Goal: Task Accomplishment & Management: Use online tool/utility

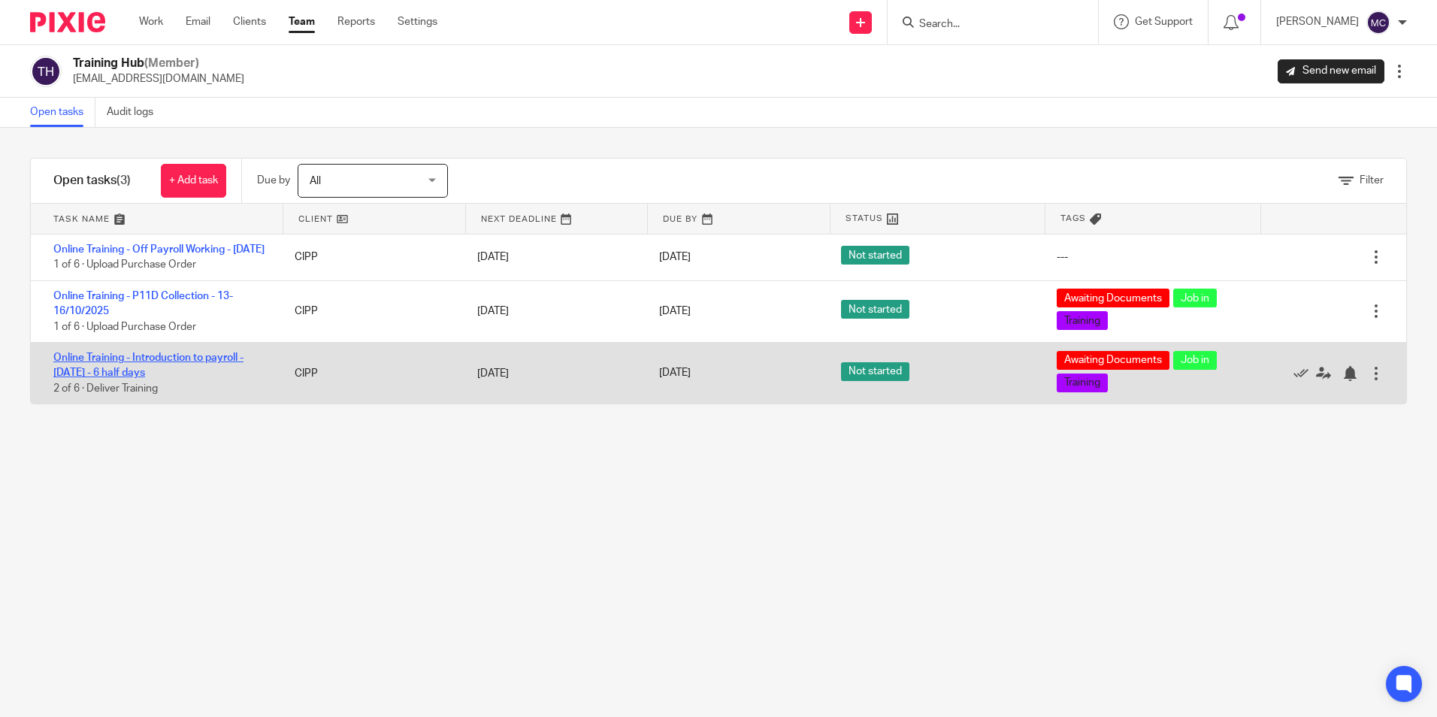
click at [127, 378] on link "Online Training - Introduction to payroll - Nov 2025 - 6 half days" at bounding box center [148, 365] width 190 height 26
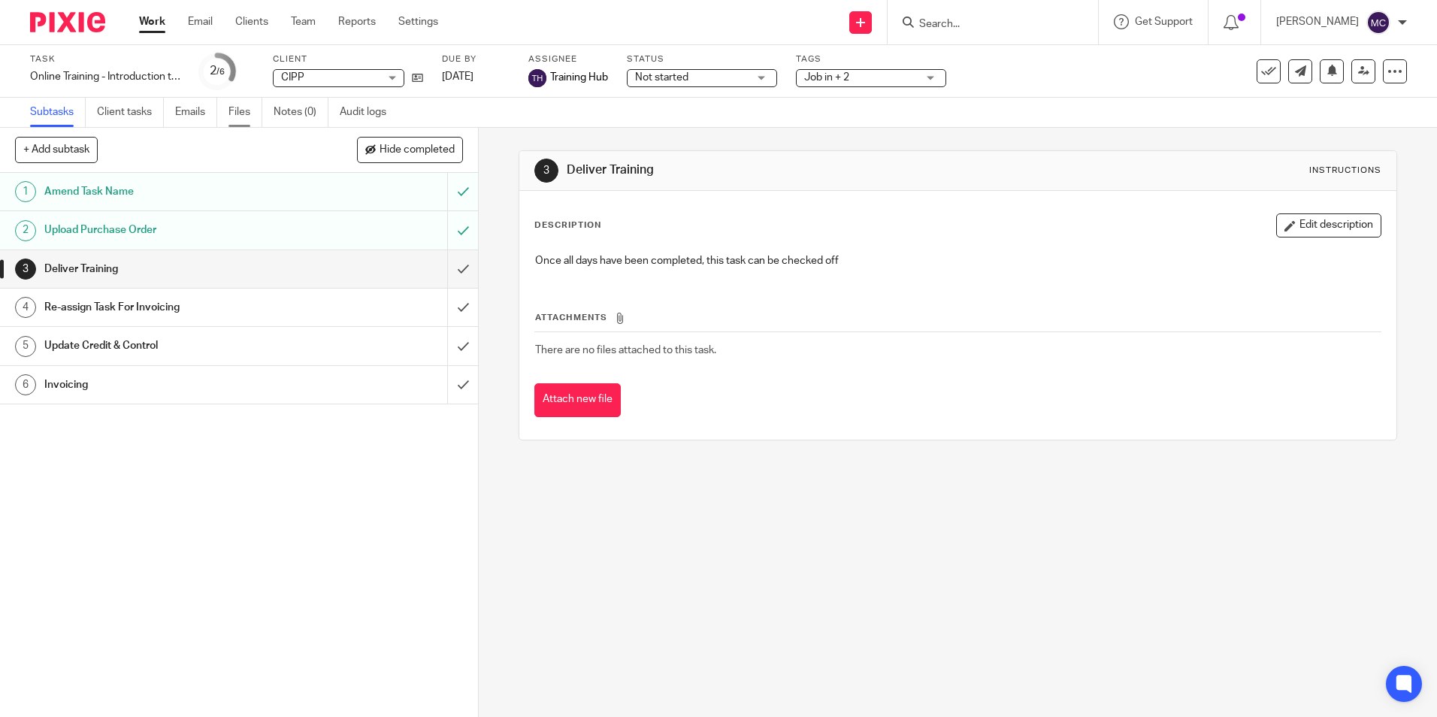
click at [249, 110] on link "Files" at bounding box center [245, 112] width 34 height 29
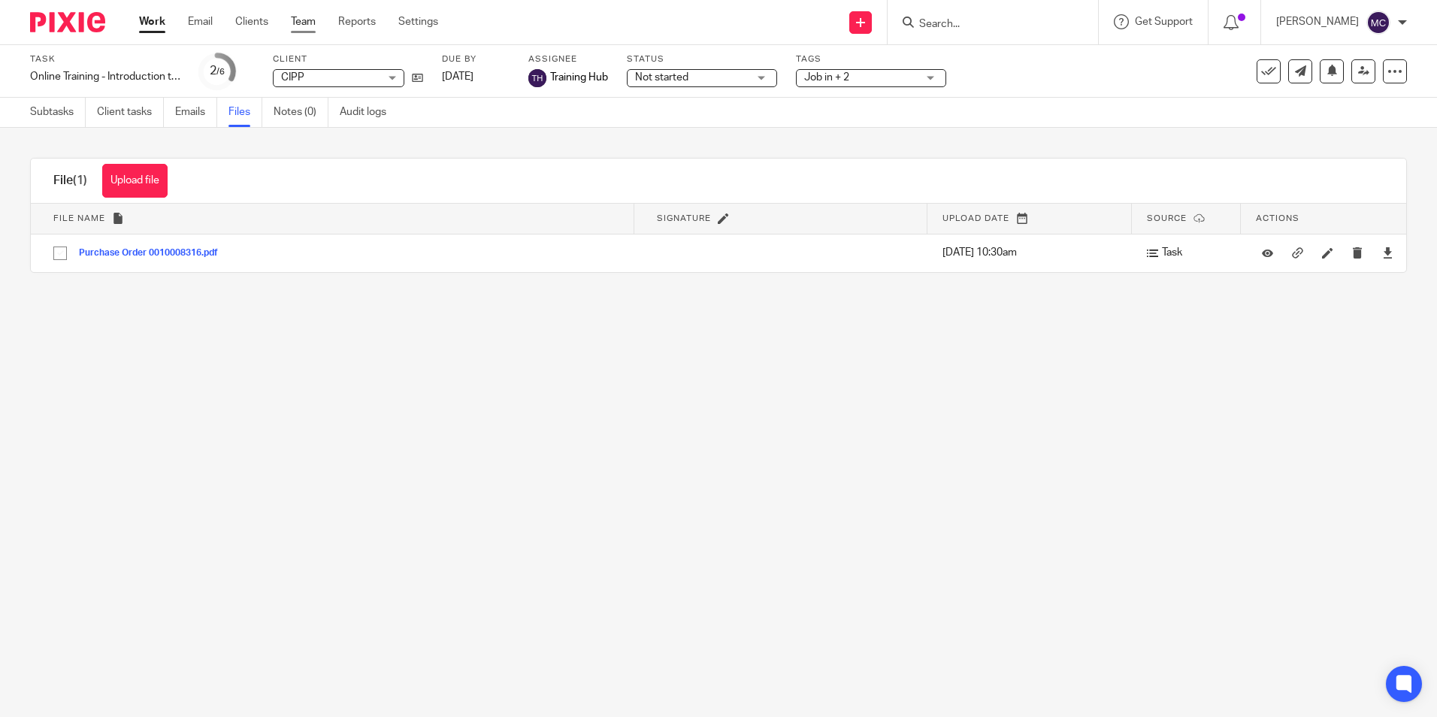
click at [314, 28] on link "Team" at bounding box center [303, 21] width 25 height 15
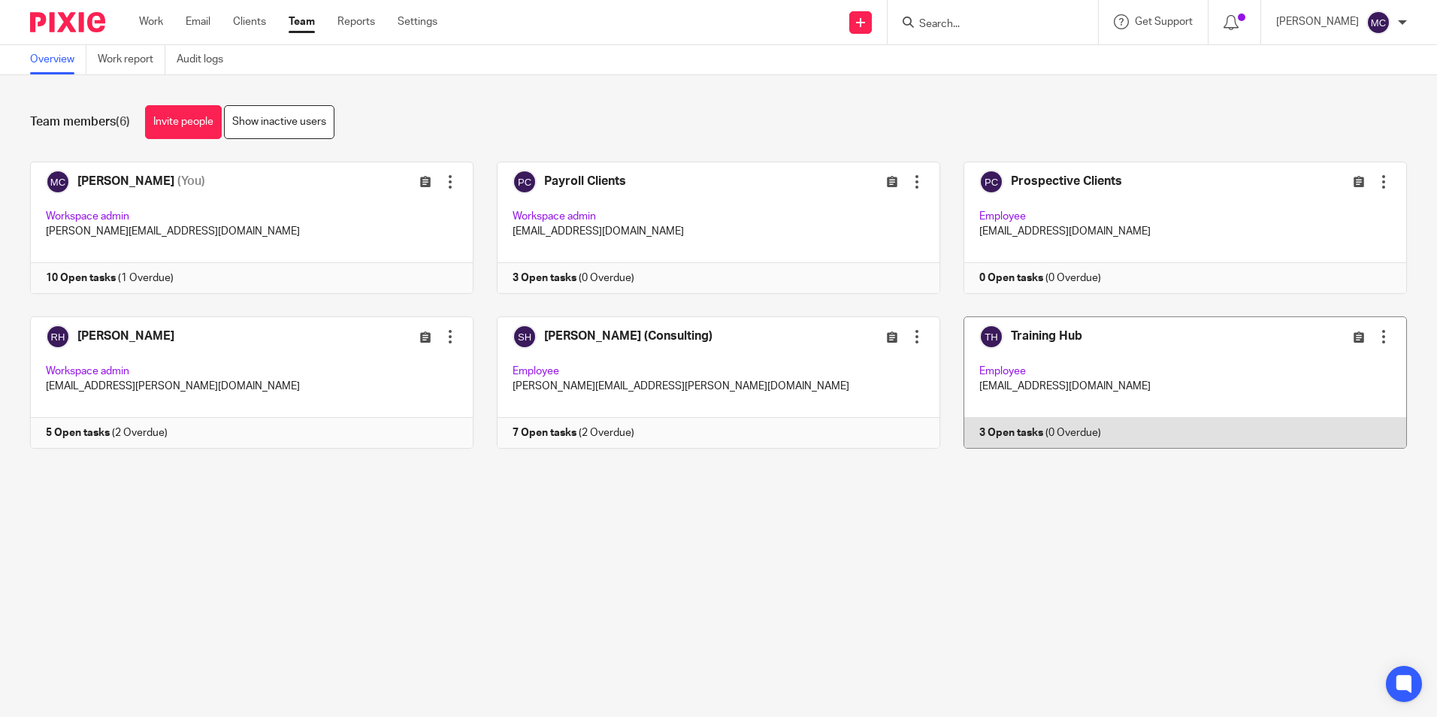
click at [1067, 385] on link at bounding box center [1173, 382] width 467 height 132
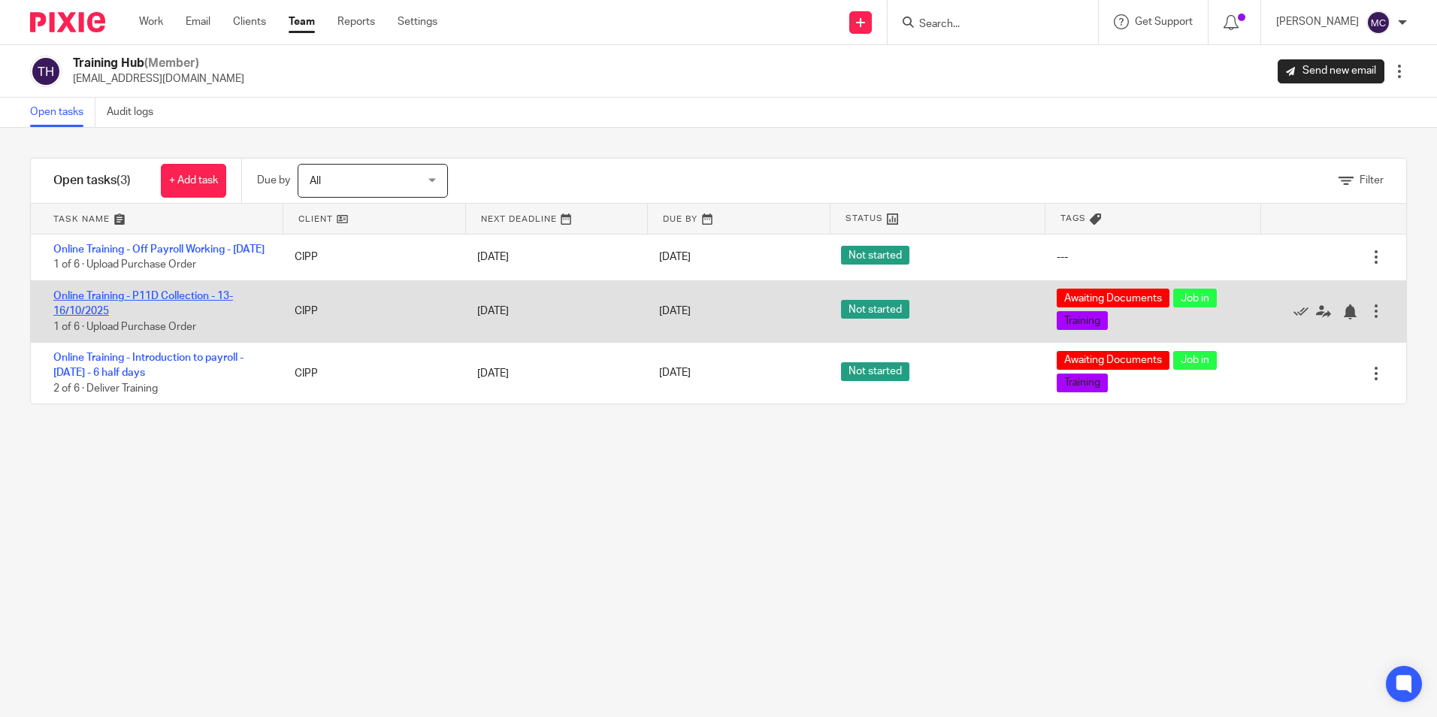
click at [77, 311] on link "Online Training - P11D Collection - 13-16/10/2025" at bounding box center [143, 304] width 180 height 26
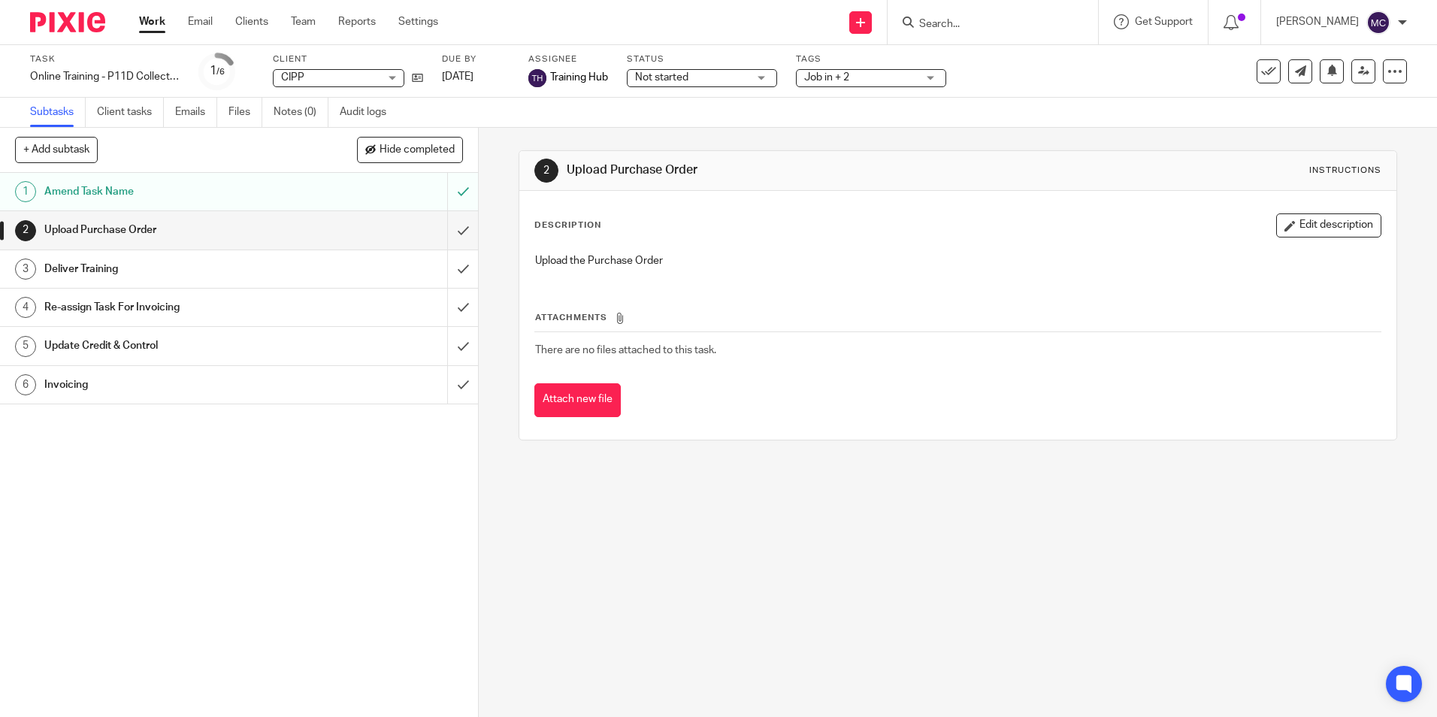
click at [156, 226] on h1 "Upload Purchase Order" at bounding box center [173, 230] width 258 height 23
click at [228, 114] on ul "Subtasks Client tasks Emails Files Notes (0) Audit logs" at bounding box center [219, 112] width 379 height 29
click at [238, 111] on link "Files" at bounding box center [245, 112] width 34 height 29
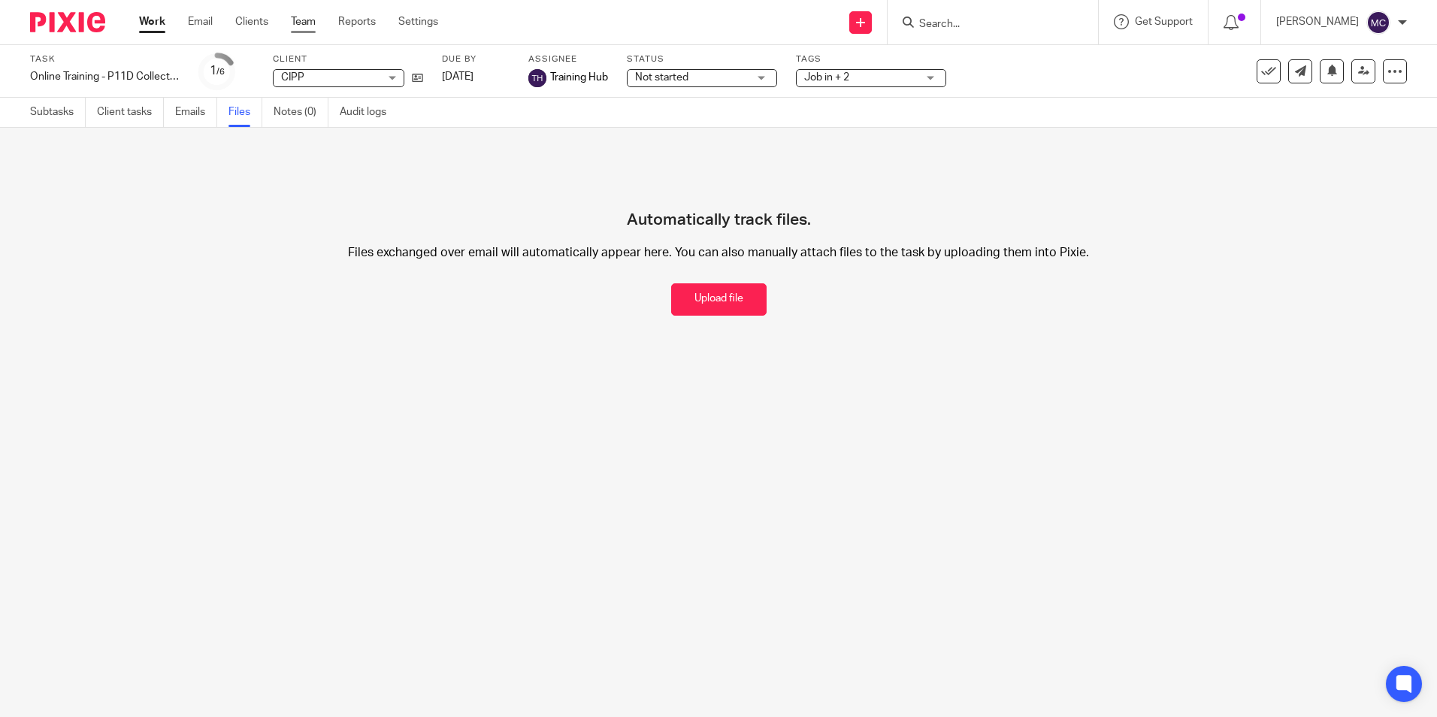
click at [315, 23] on link "Team" at bounding box center [303, 21] width 25 height 15
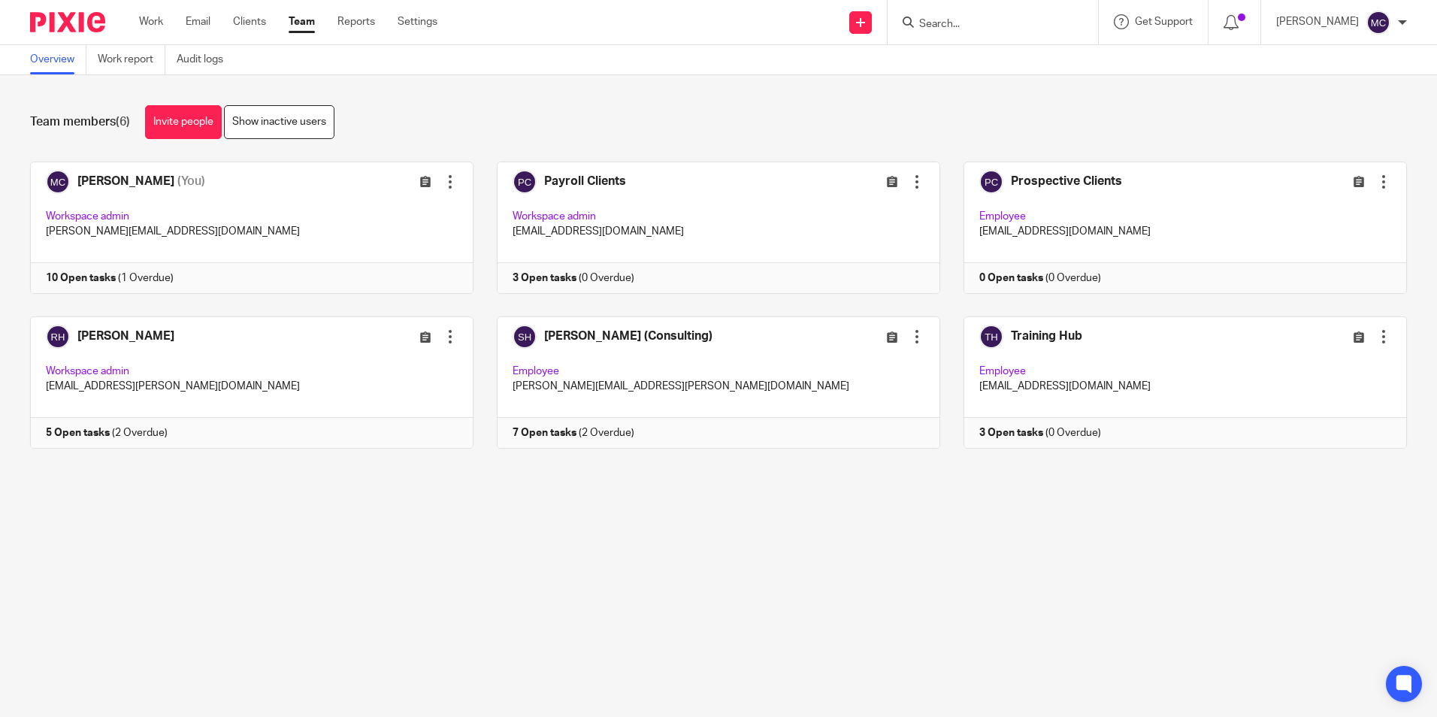
click at [1026, 332] on link at bounding box center [1173, 382] width 467 height 132
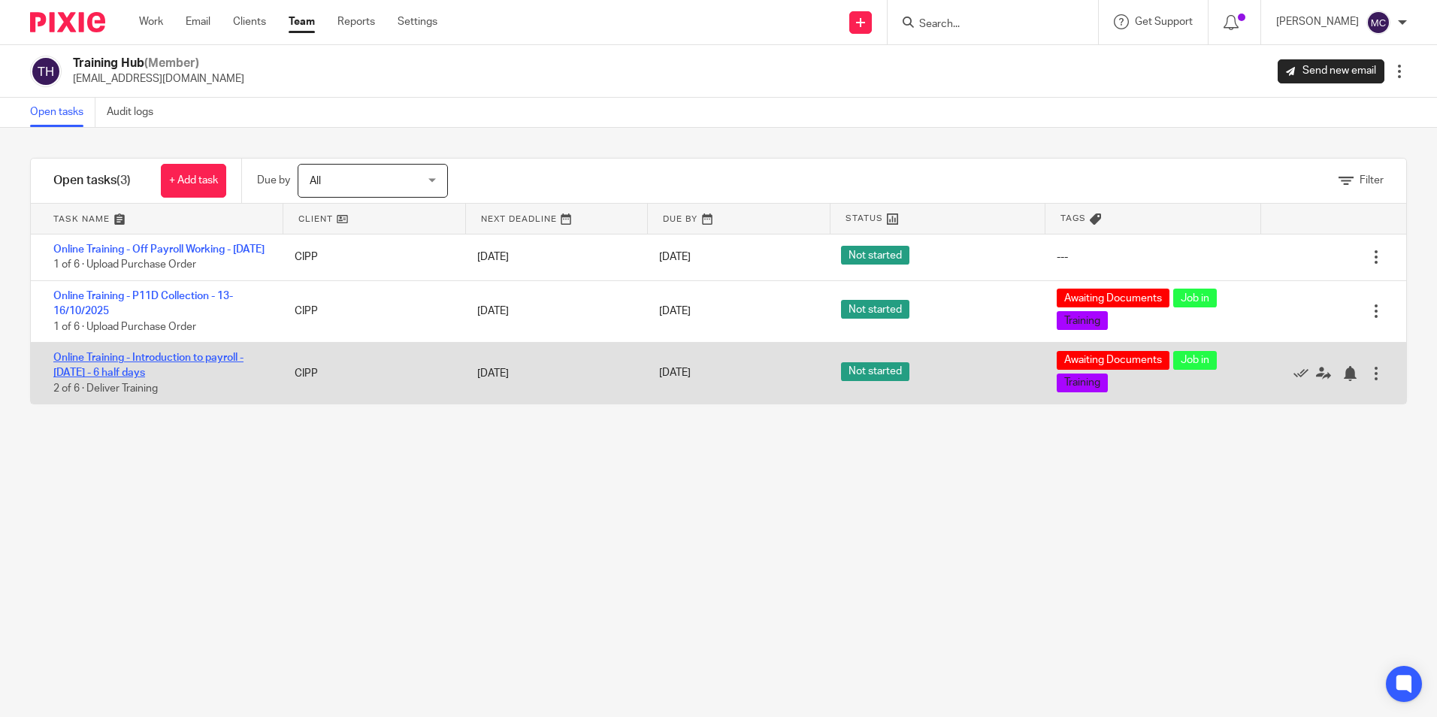
click at [138, 377] on link "Online Training - Introduction to payroll - [DATE] - 6 half days" at bounding box center [148, 365] width 190 height 26
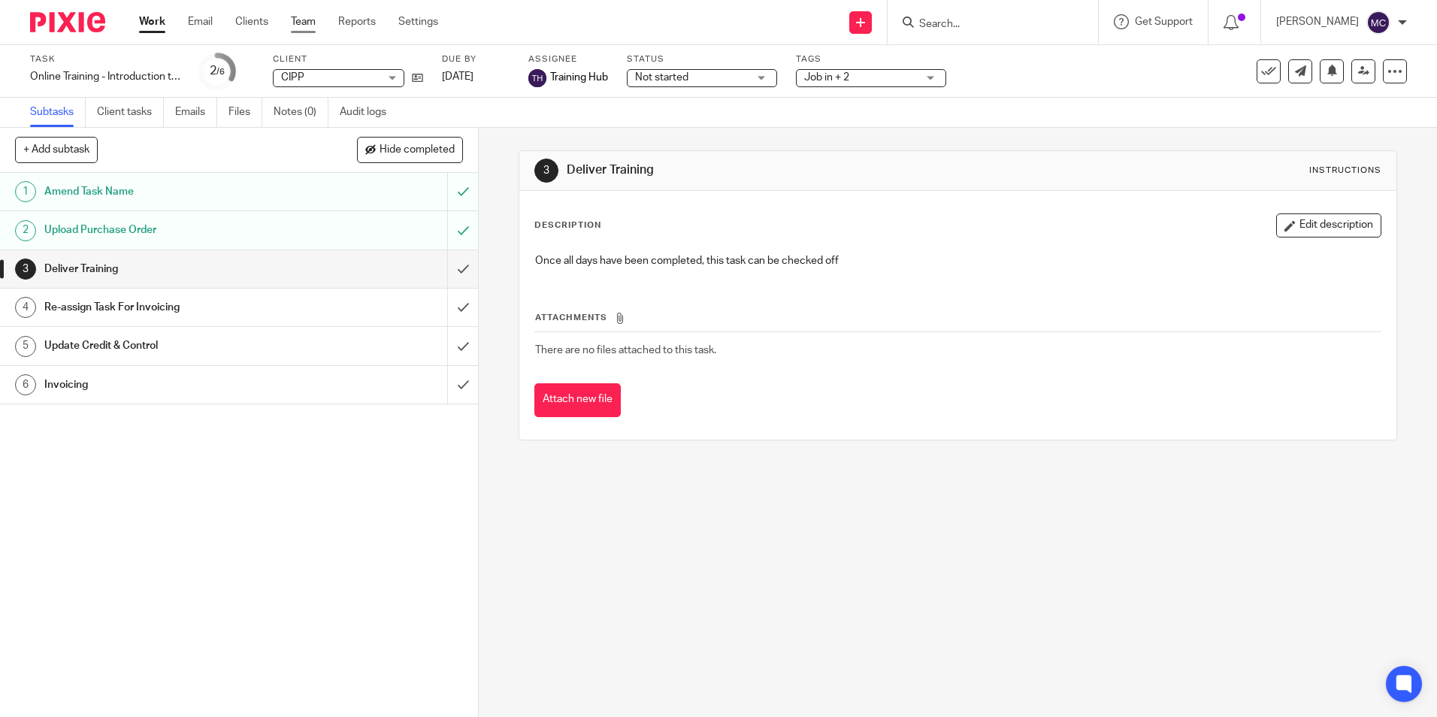
click at [306, 17] on link "Team" at bounding box center [303, 21] width 25 height 15
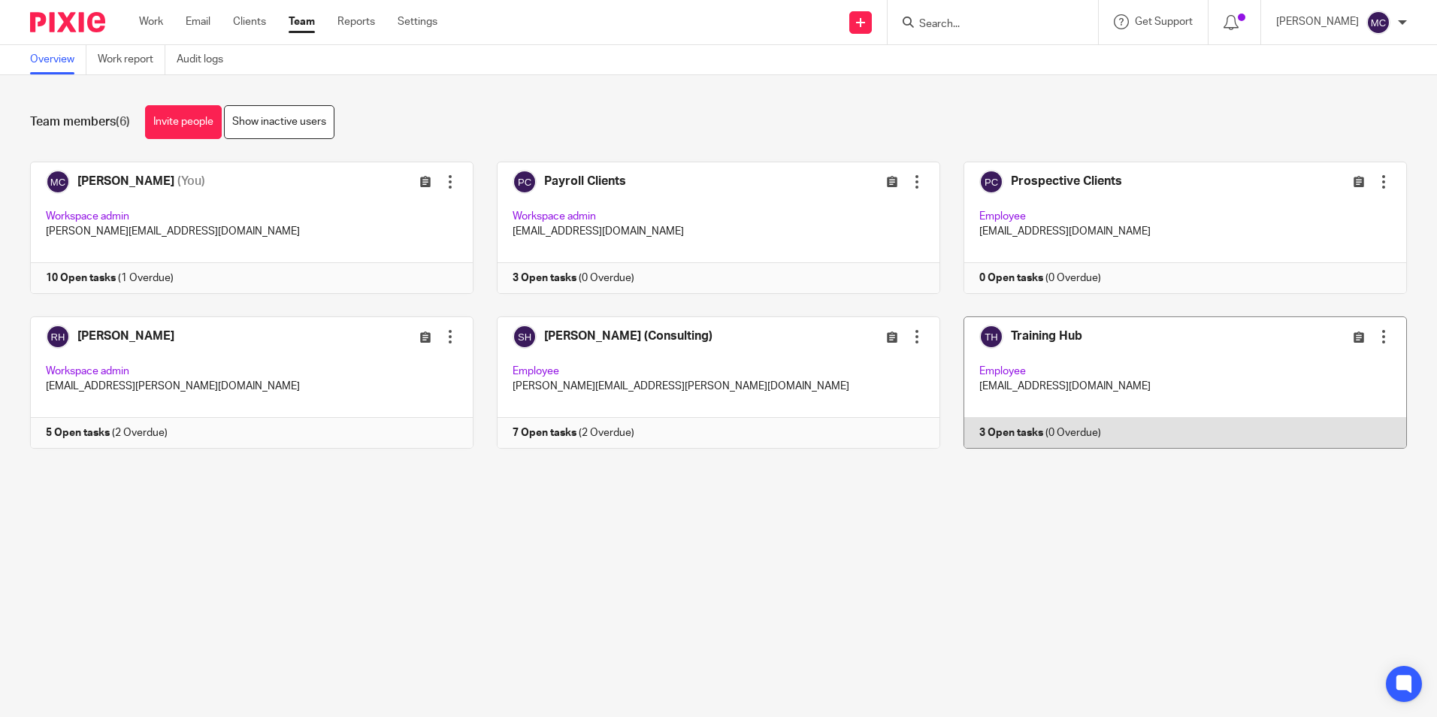
click at [1041, 359] on link at bounding box center [1173, 382] width 467 height 132
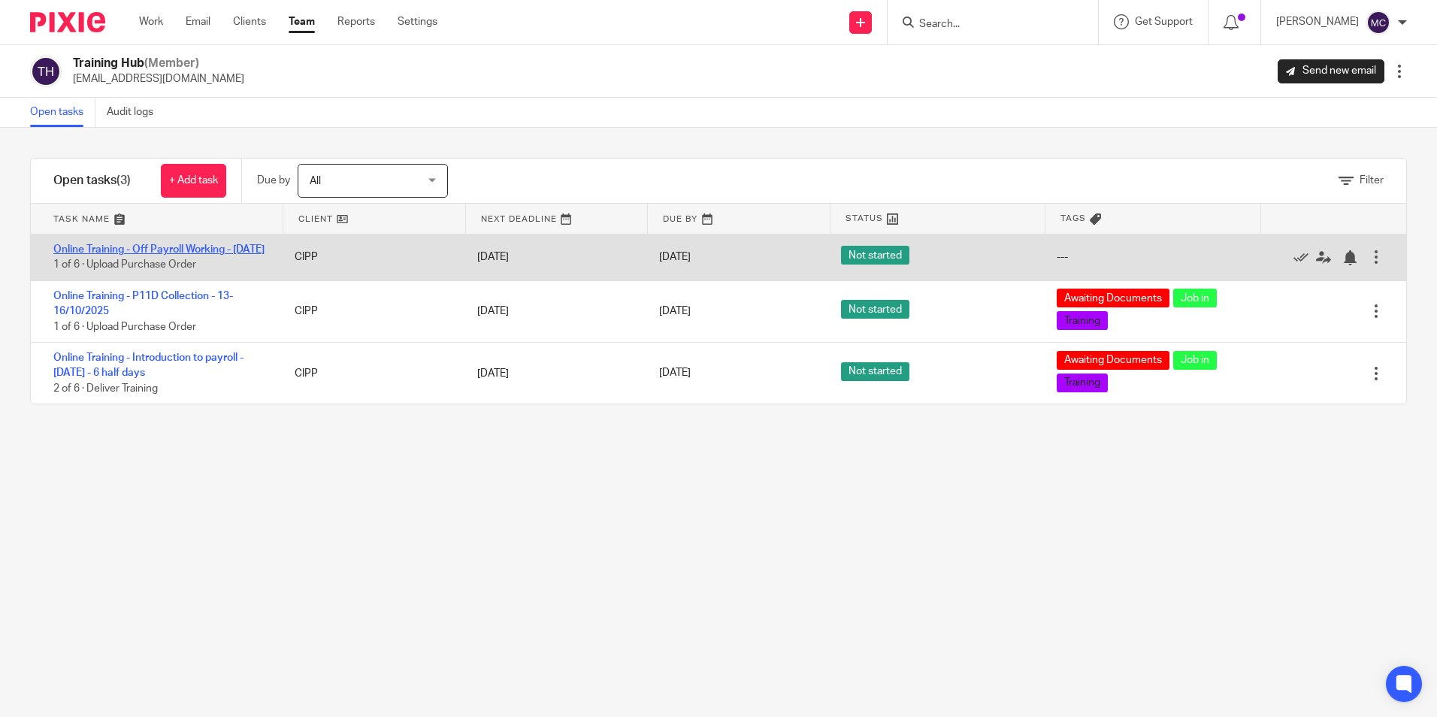
click at [204, 247] on link "Online Training - Off Payroll Working - [DATE]" at bounding box center [158, 249] width 211 height 11
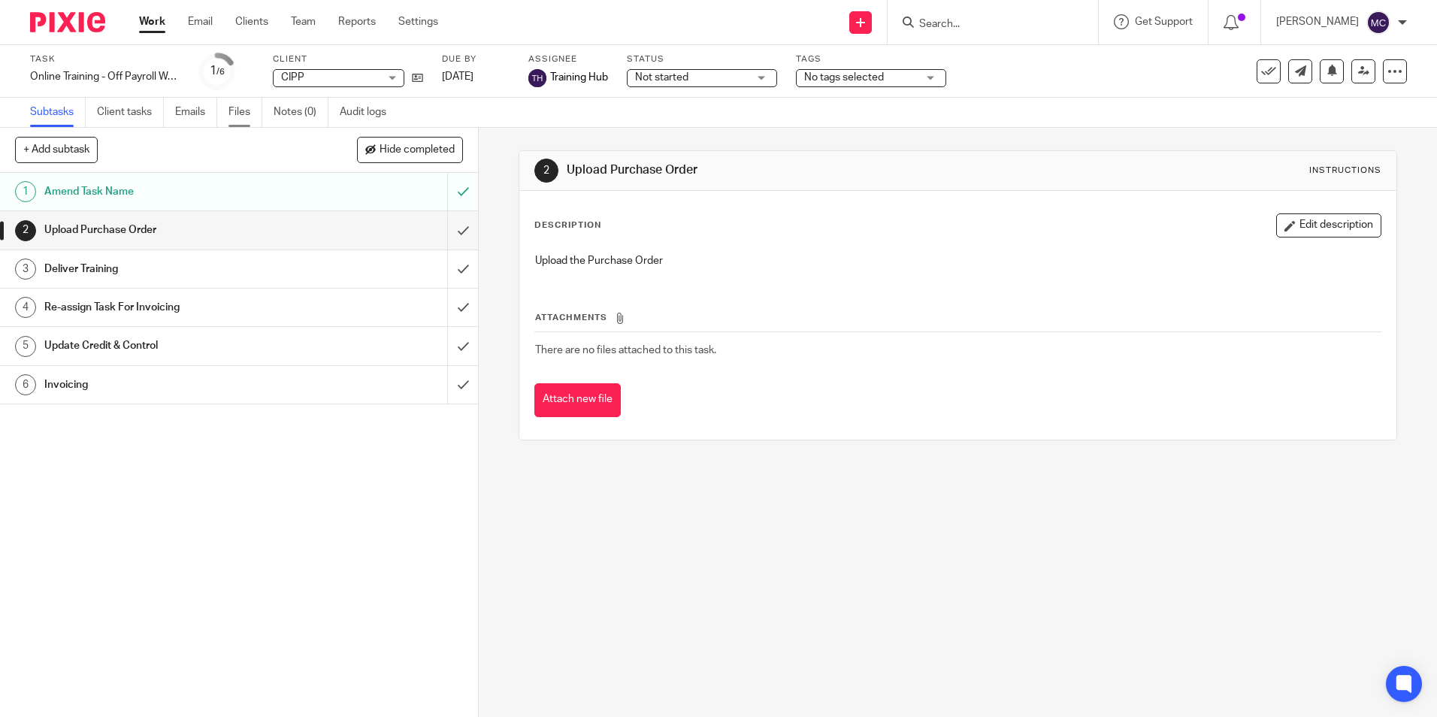
click at [246, 114] on link "Files" at bounding box center [245, 112] width 34 height 29
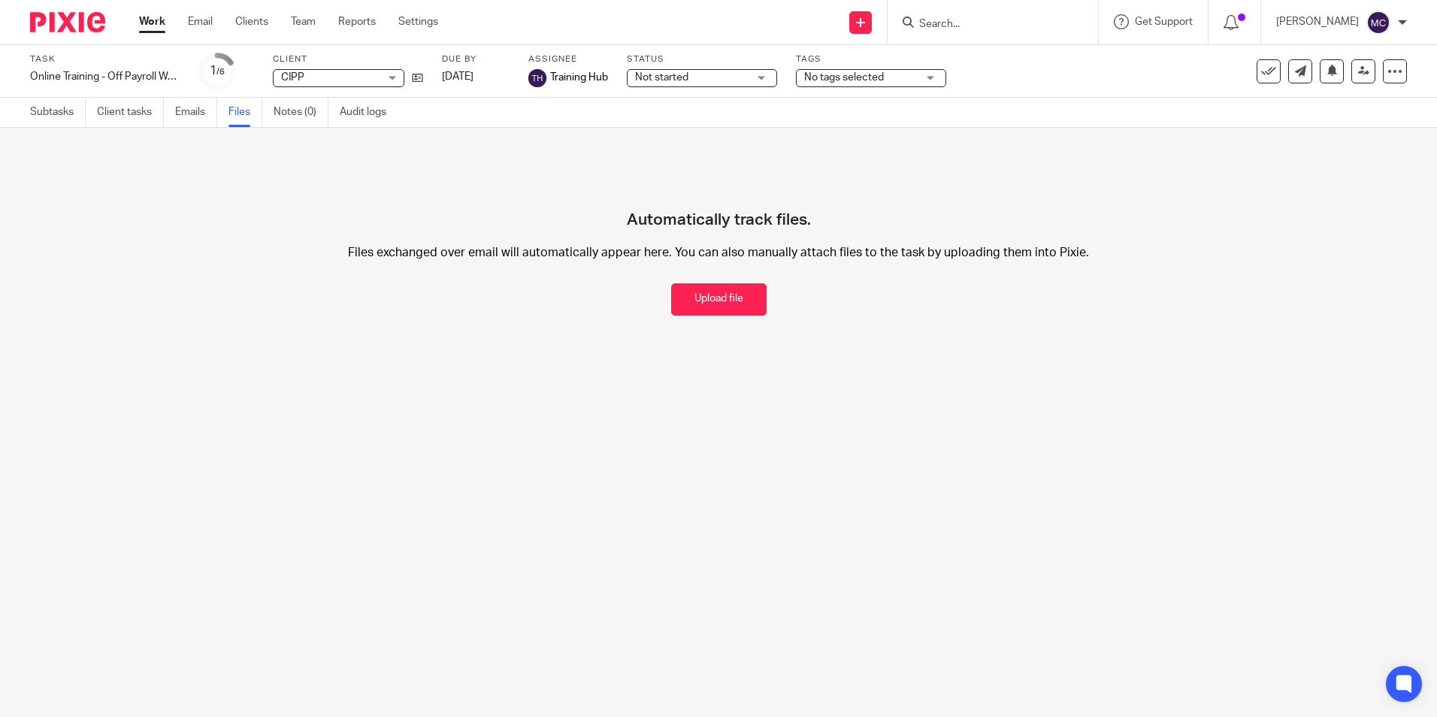
click at [156, 24] on link "Work" at bounding box center [152, 21] width 26 height 15
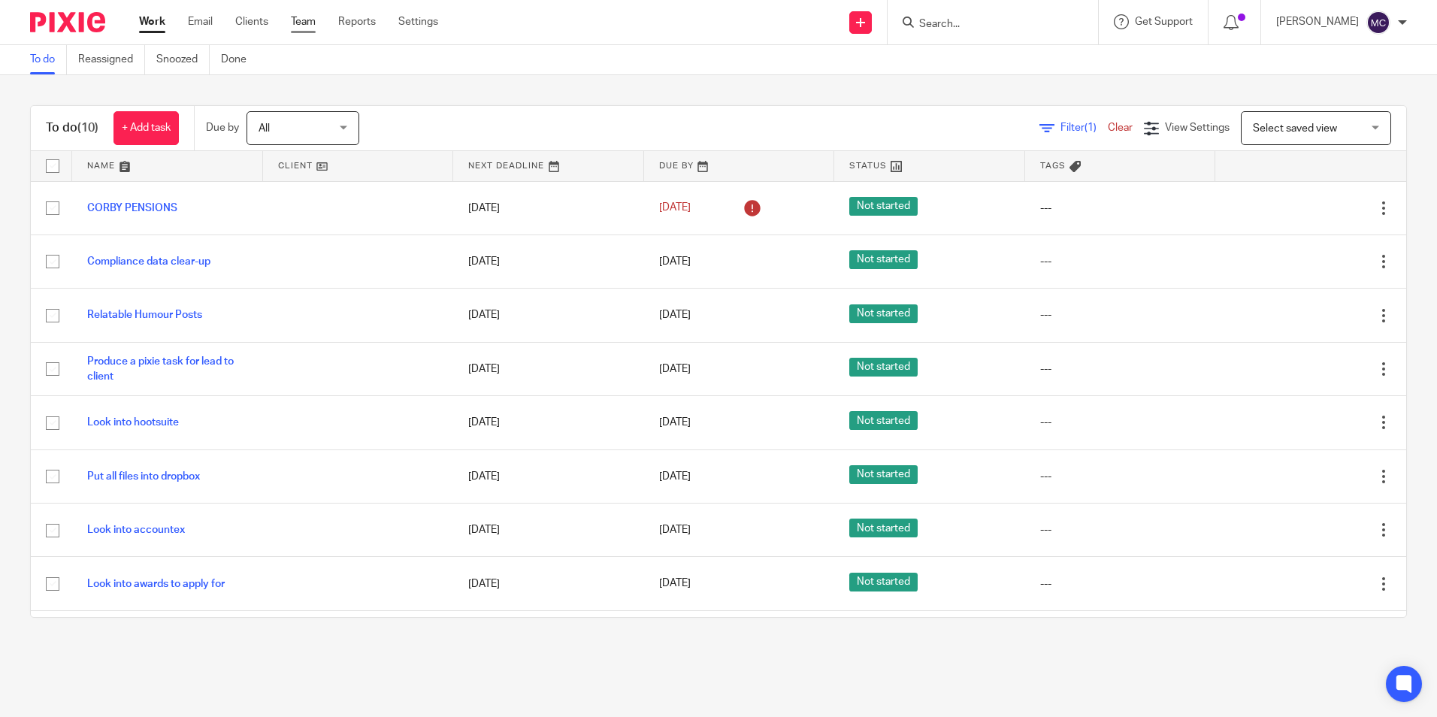
click at [301, 24] on link "Team" at bounding box center [303, 21] width 25 height 15
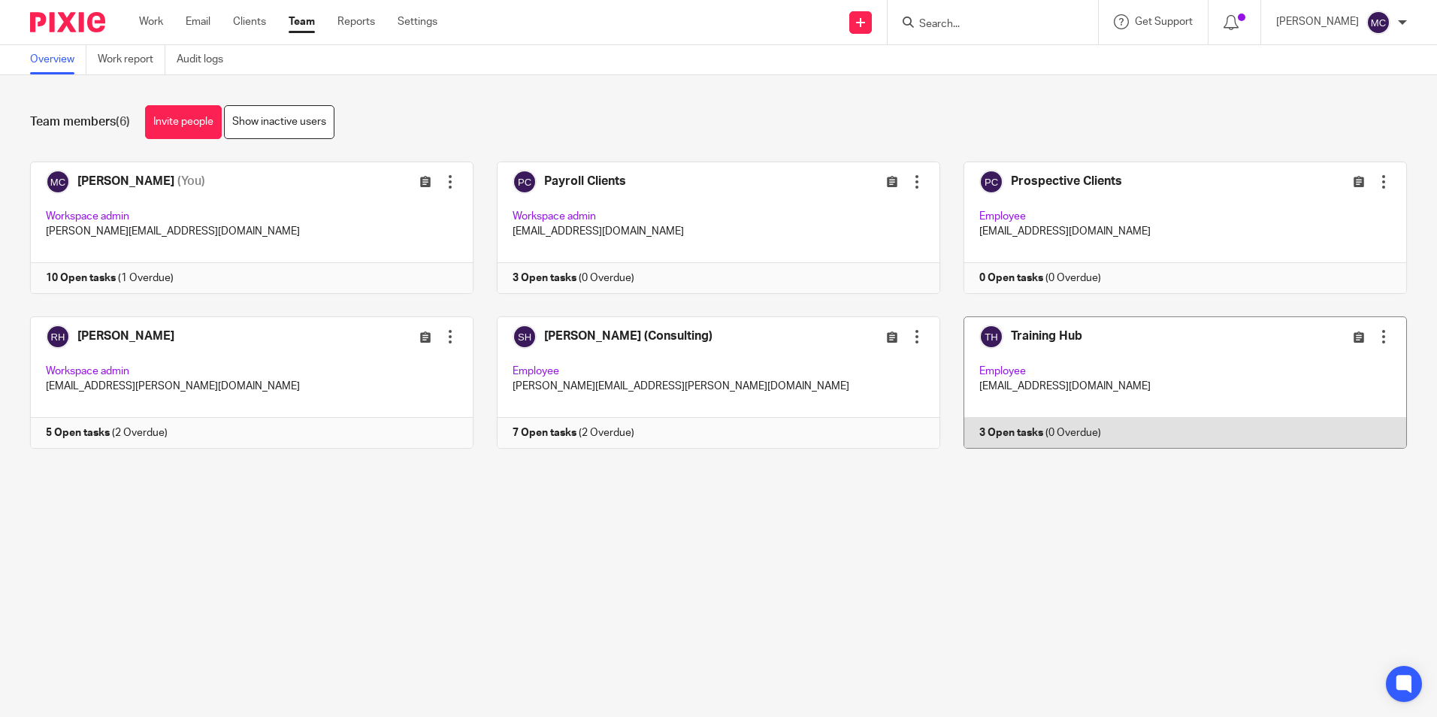
click at [1072, 341] on link at bounding box center [1173, 382] width 467 height 132
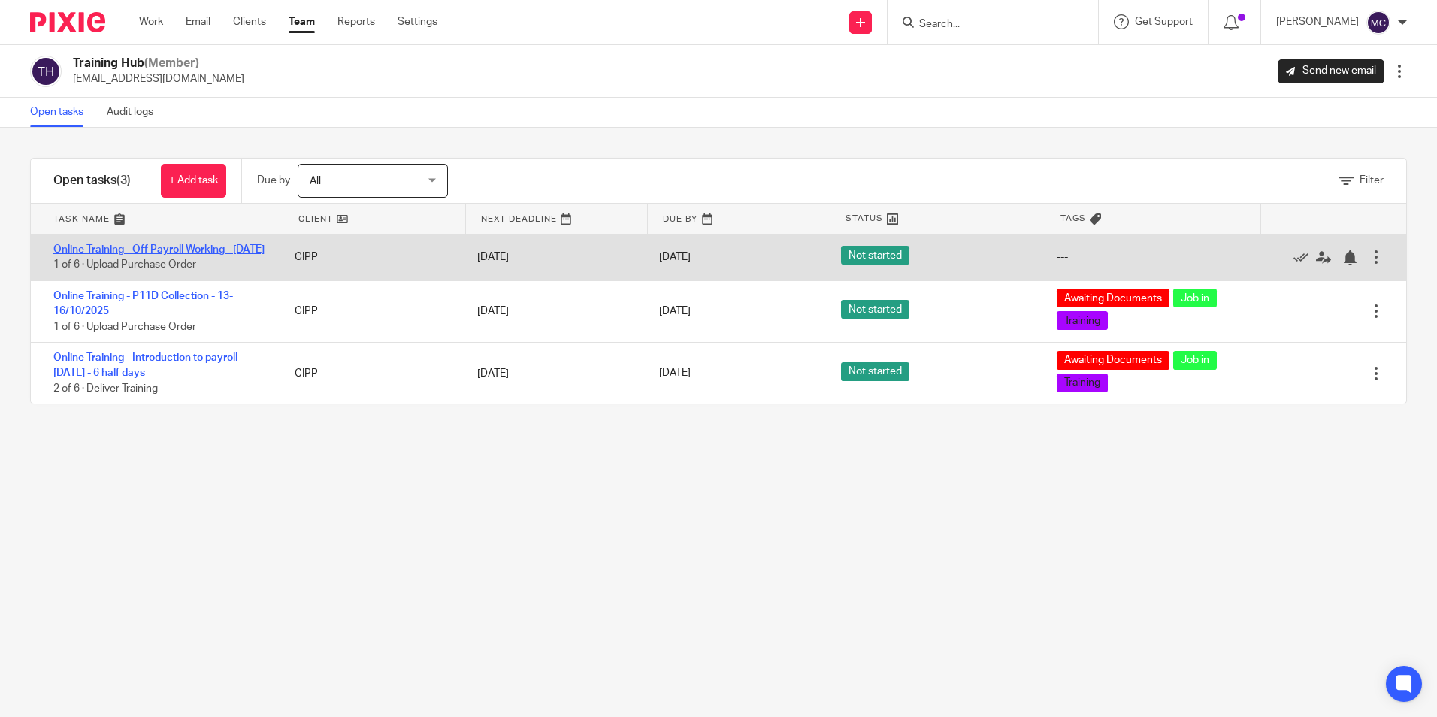
click at [185, 249] on link "Online Training - Off Payroll Working - [DATE]" at bounding box center [158, 249] width 211 height 11
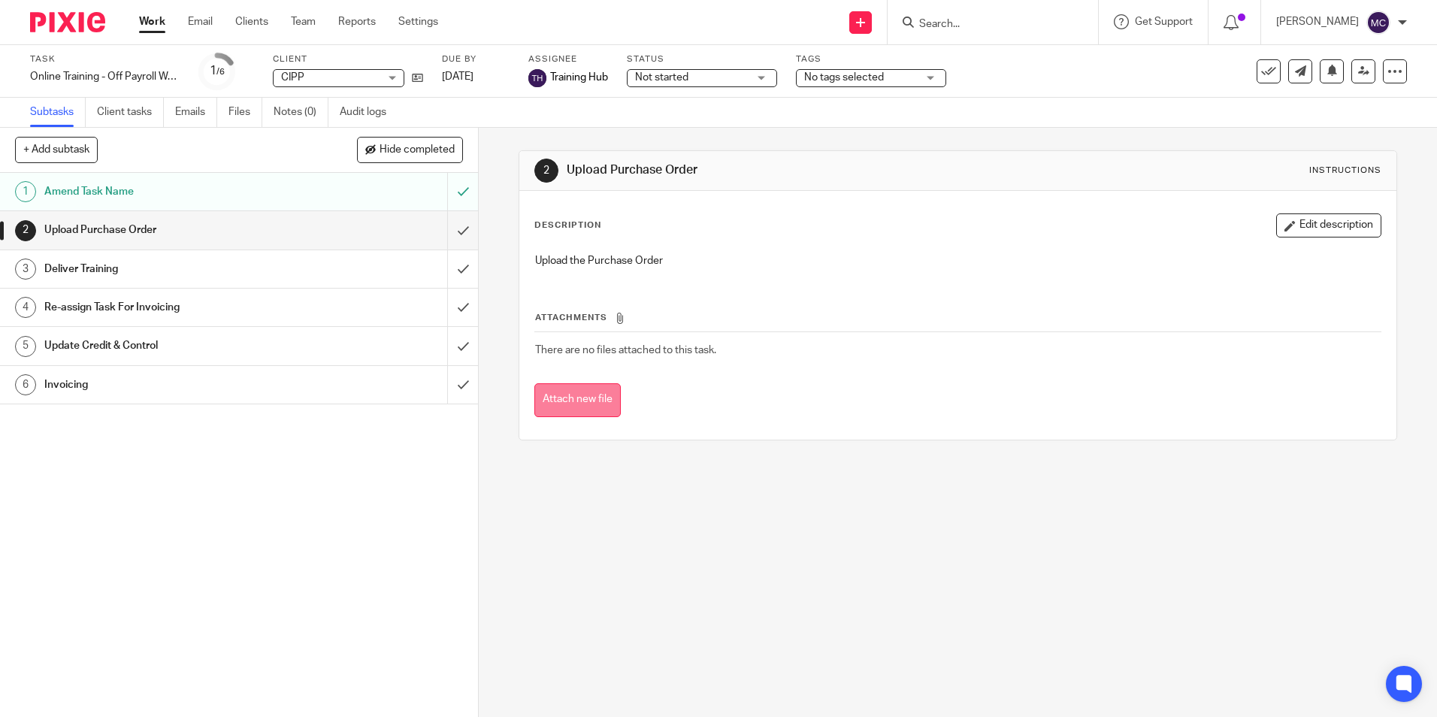
click at [582, 400] on button "Attach new file" at bounding box center [577, 400] width 86 height 34
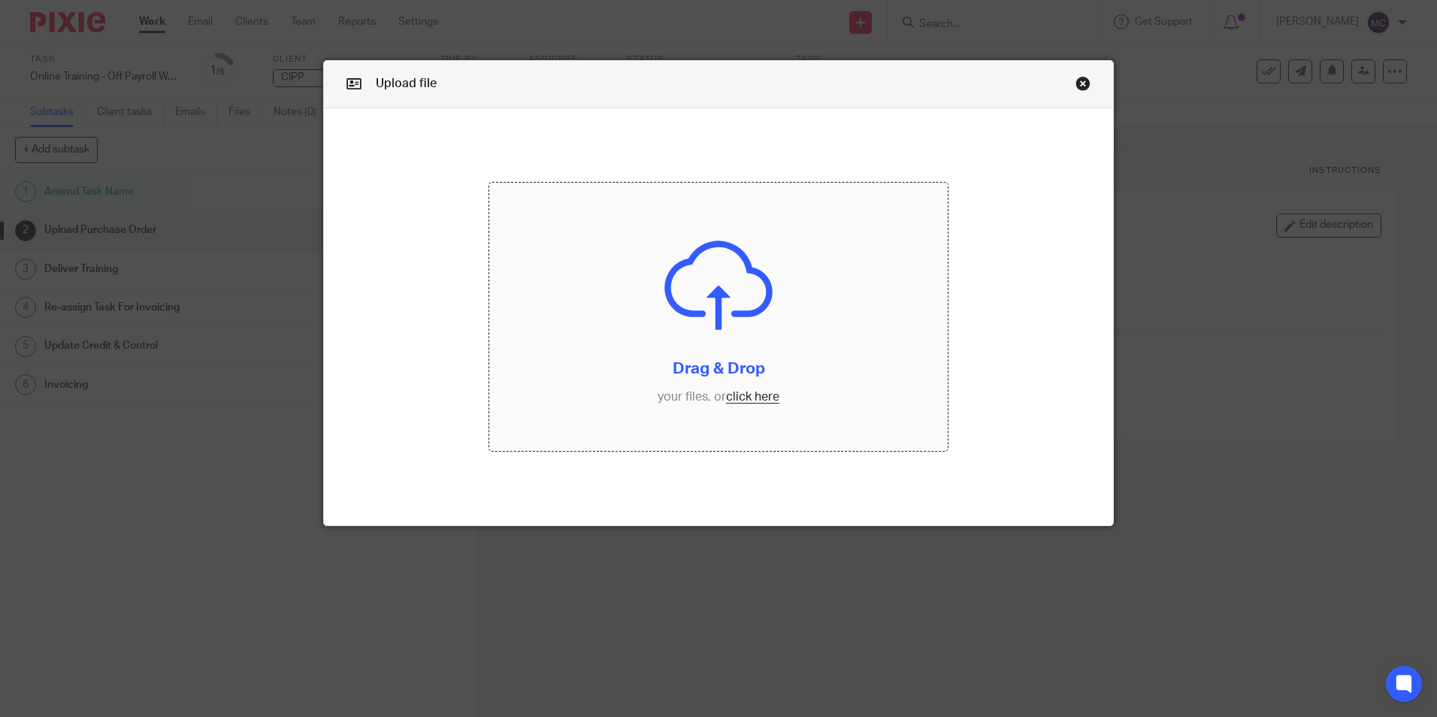
click at [740, 394] on input "file" at bounding box center [718, 317] width 458 height 268
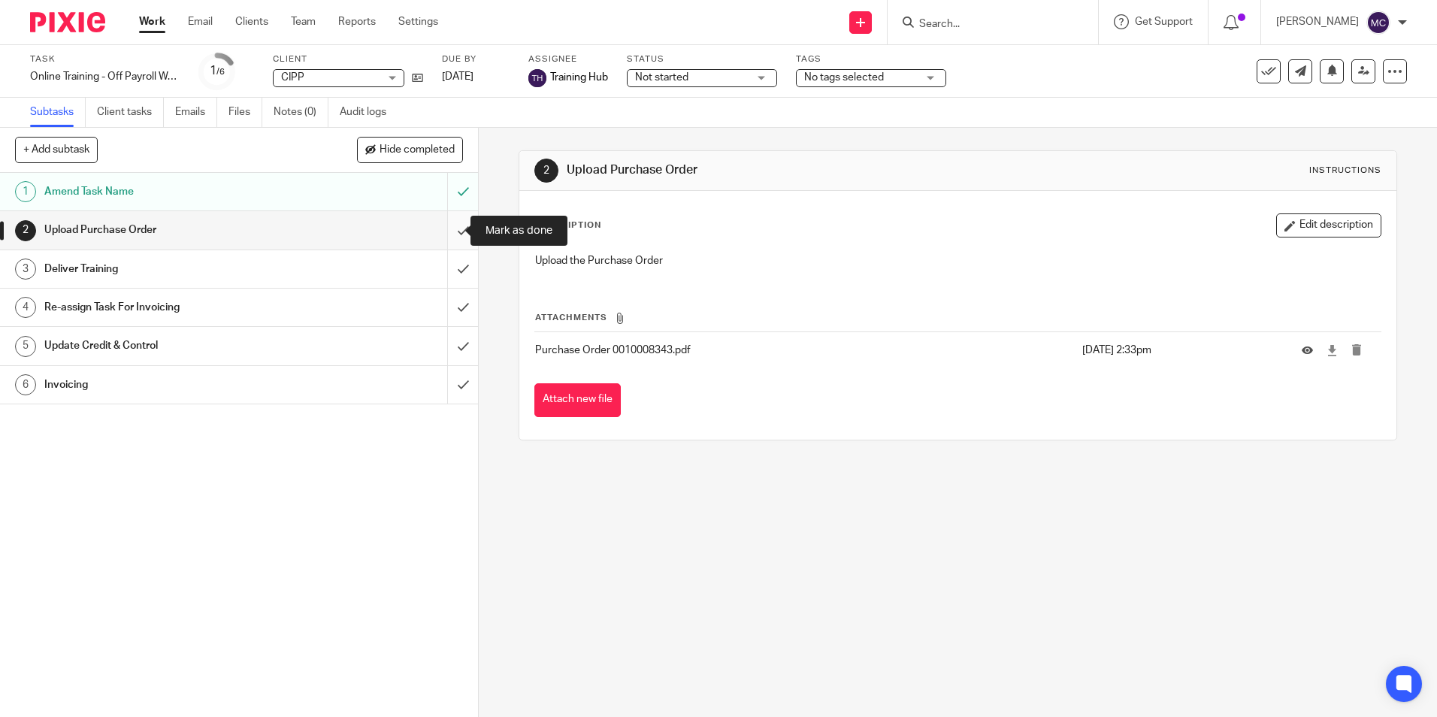
click at [450, 237] on input "submit" at bounding box center [239, 230] width 478 height 38
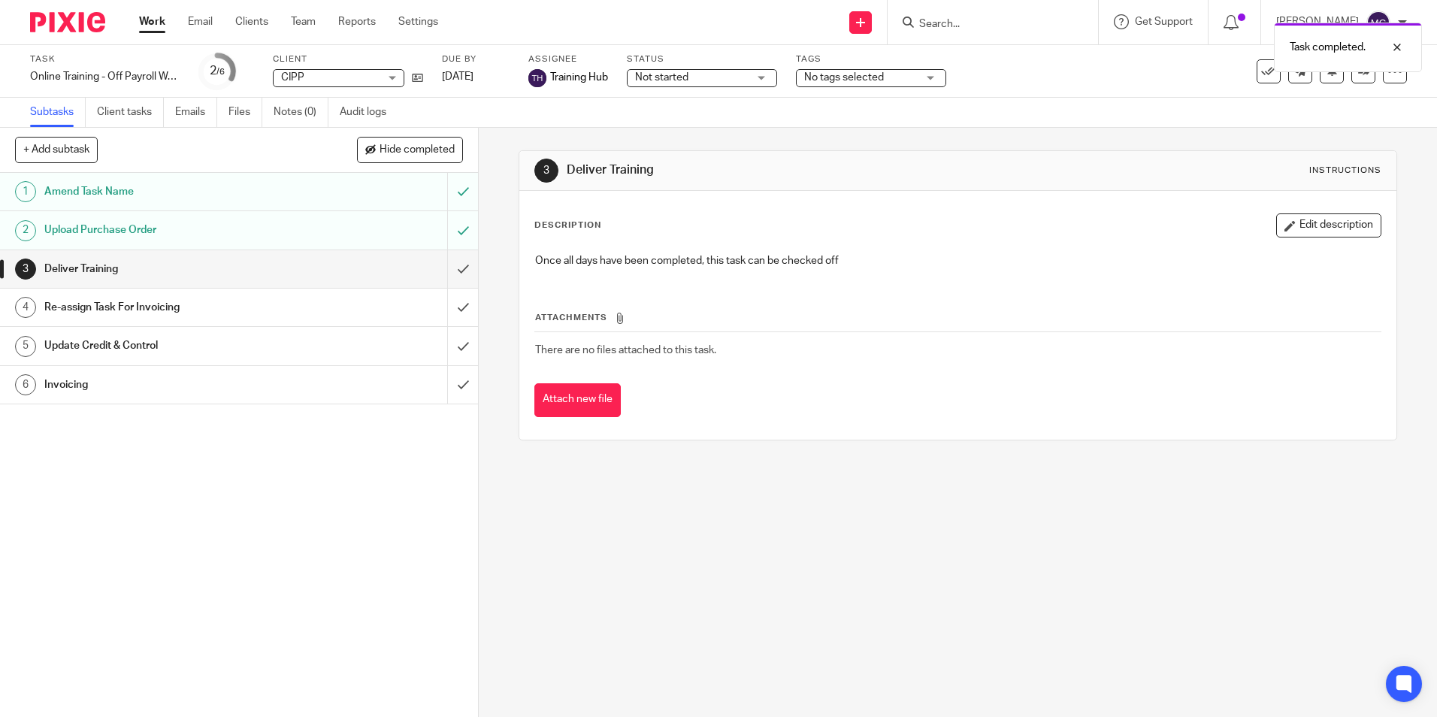
click at [506, 497] on div "3 Deliver Training Instructions Description Edit description Once all days have…" at bounding box center [958, 422] width 958 height 589
click at [310, 26] on link "Team" at bounding box center [303, 21] width 25 height 15
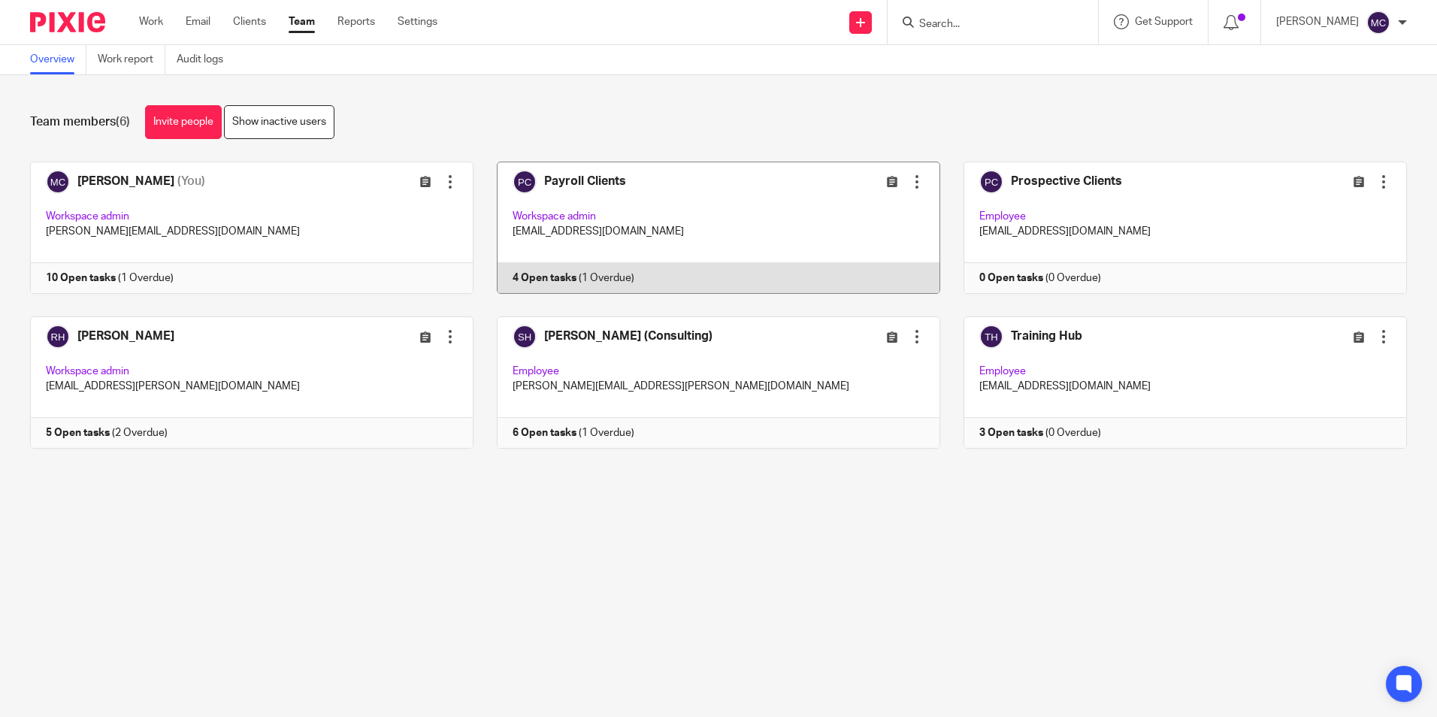
click at [572, 179] on link at bounding box center [706, 228] width 467 height 132
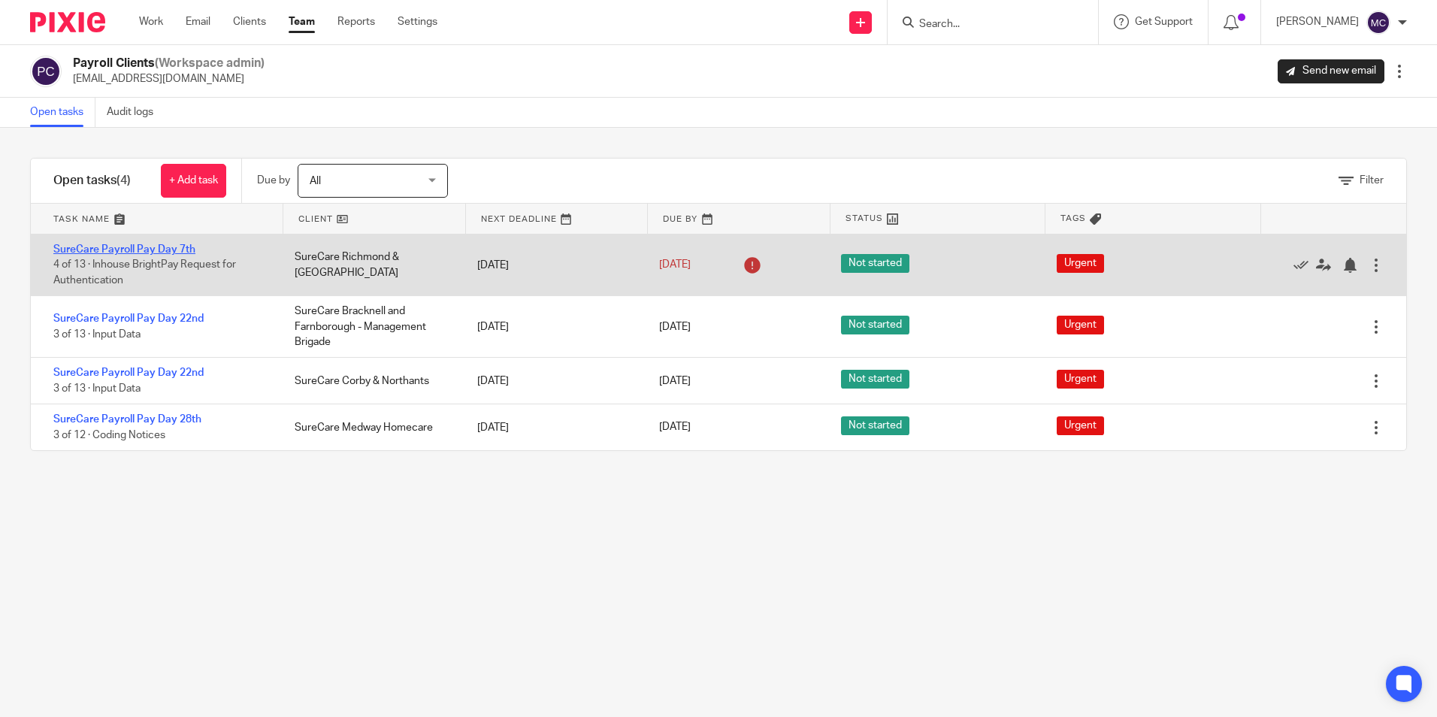
click at [113, 246] on link "SureCare Payroll Pay Day 7th" at bounding box center [124, 249] width 142 height 11
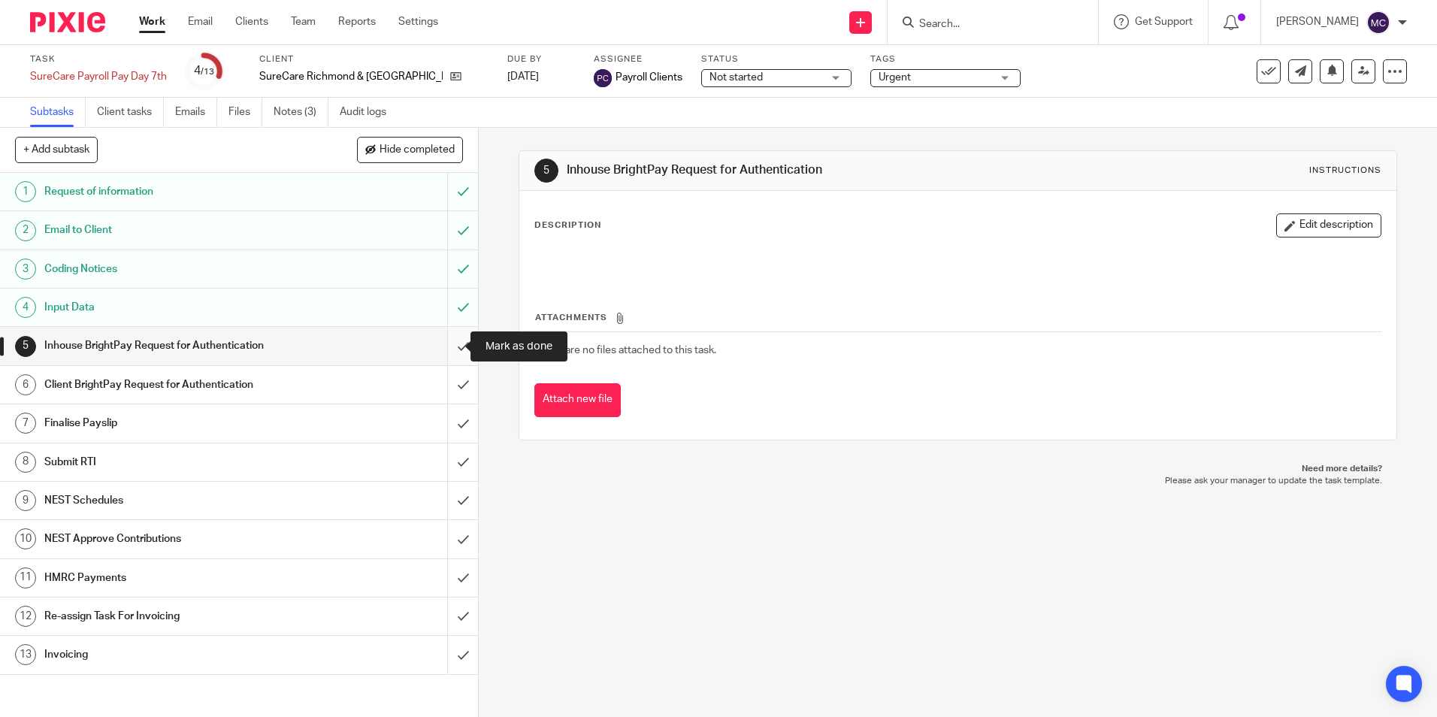
click at [446, 350] on input "submit" at bounding box center [239, 346] width 478 height 38
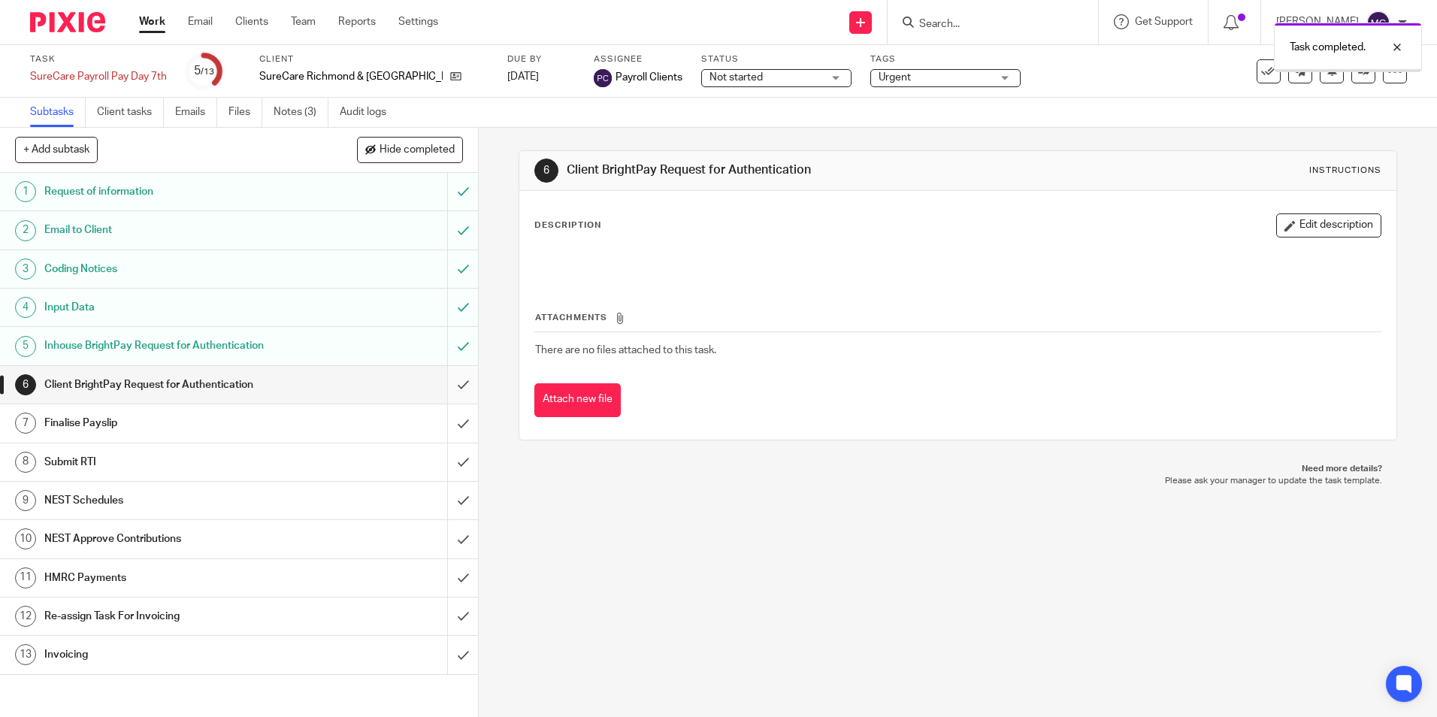
click at [450, 382] on input "submit" at bounding box center [239, 385] width 478 height 38
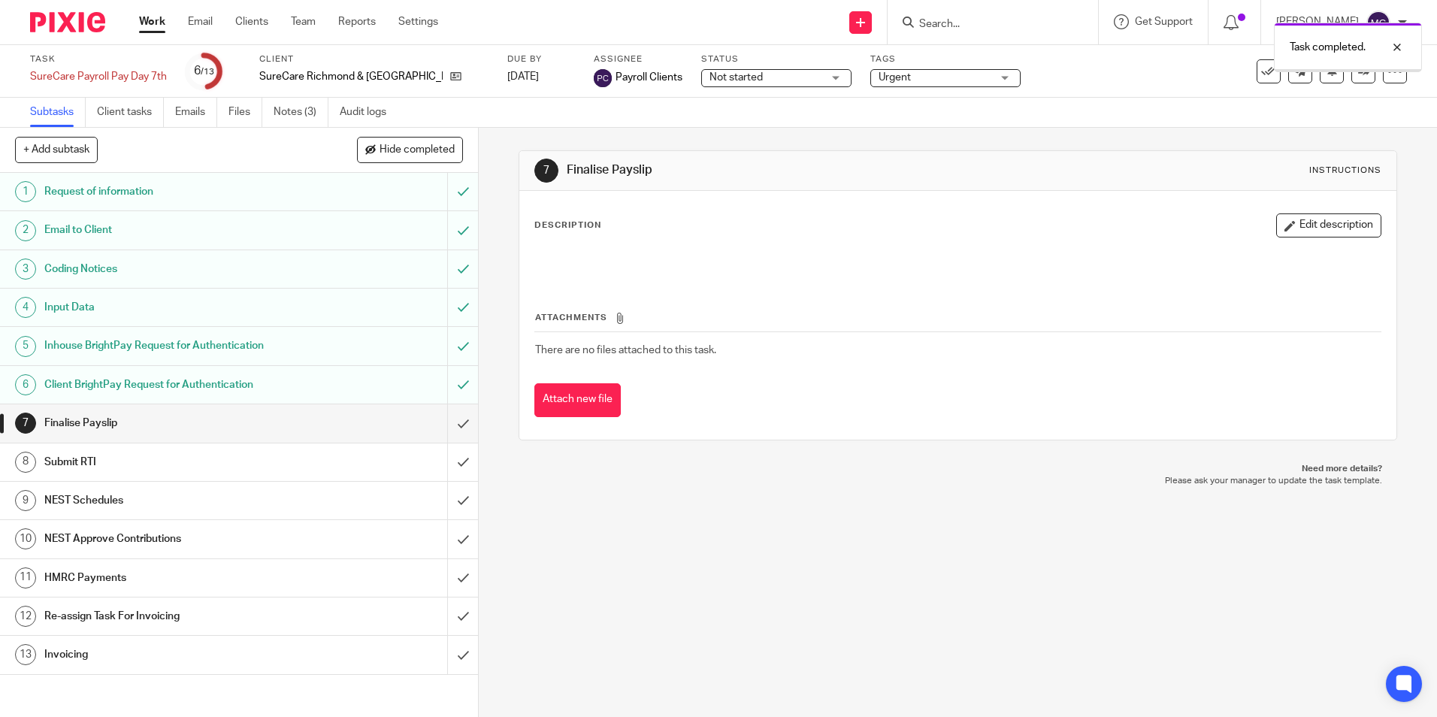
click at [451, 418] on input "submit" at bounding box center [239, 423] width 478 height 38
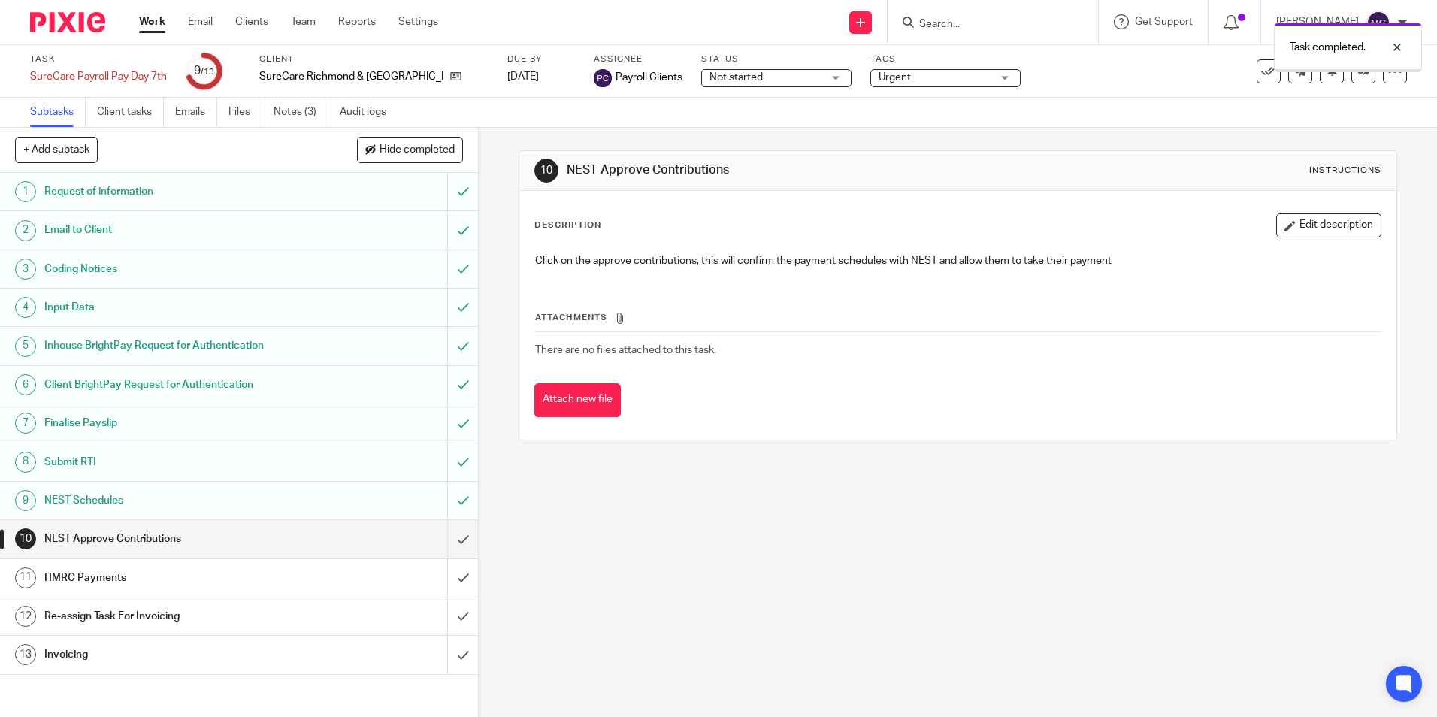
click at [444, 531] on input "submit" at bounding box center [239, 539] width 478 height 38
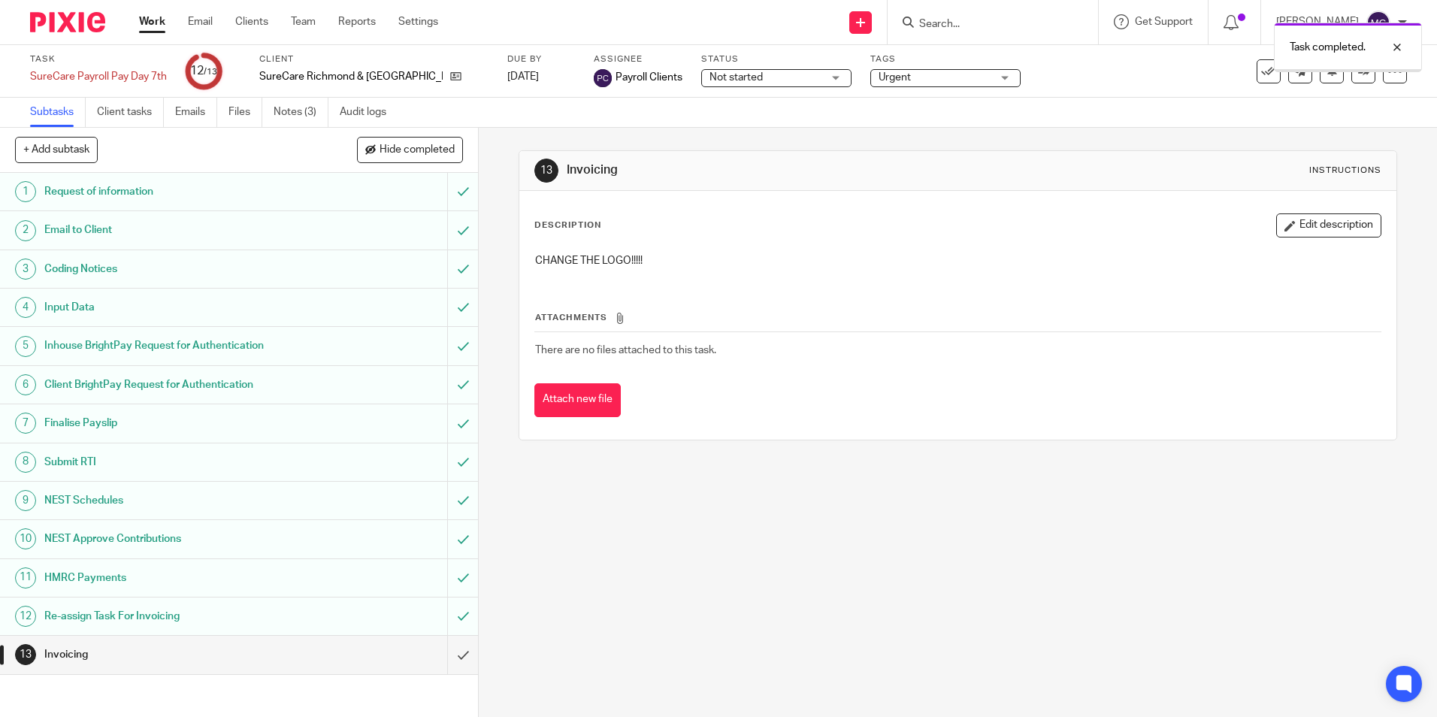
click at [443, 651] on input "submit" at bounding box center [239, 655] width 478 height 38
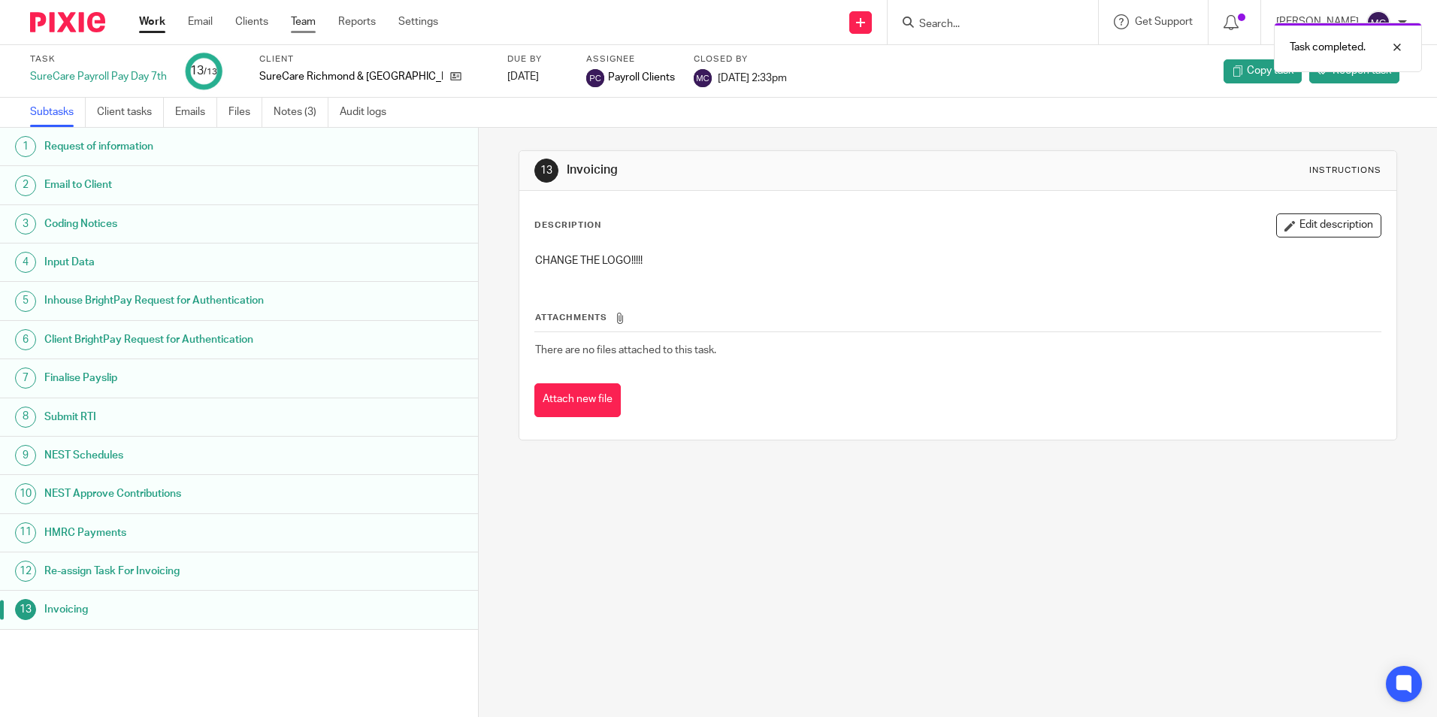
click at [296, 23] on link "Team" at bounding box center [303, 21] width 25 height 15
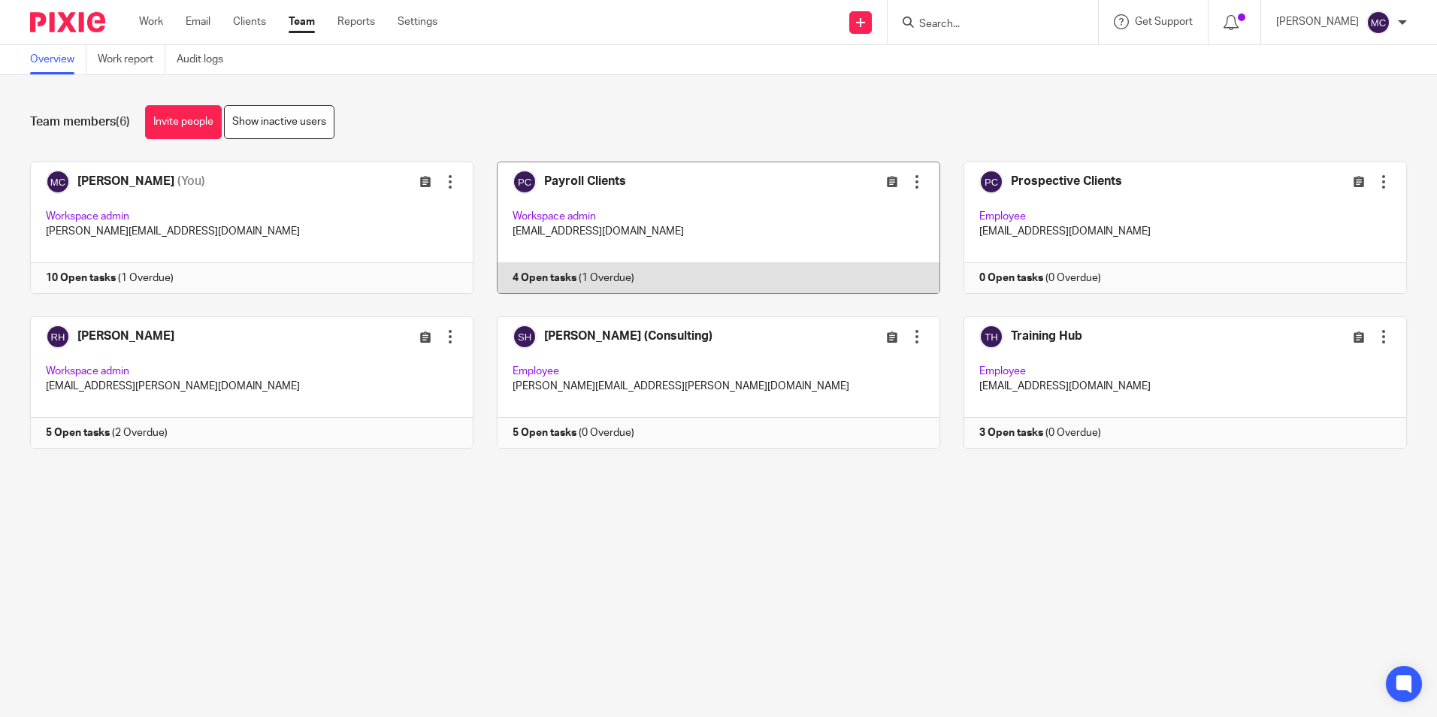
click at [674, 195] on link at bounding box center [706, 228] width 467 height 132
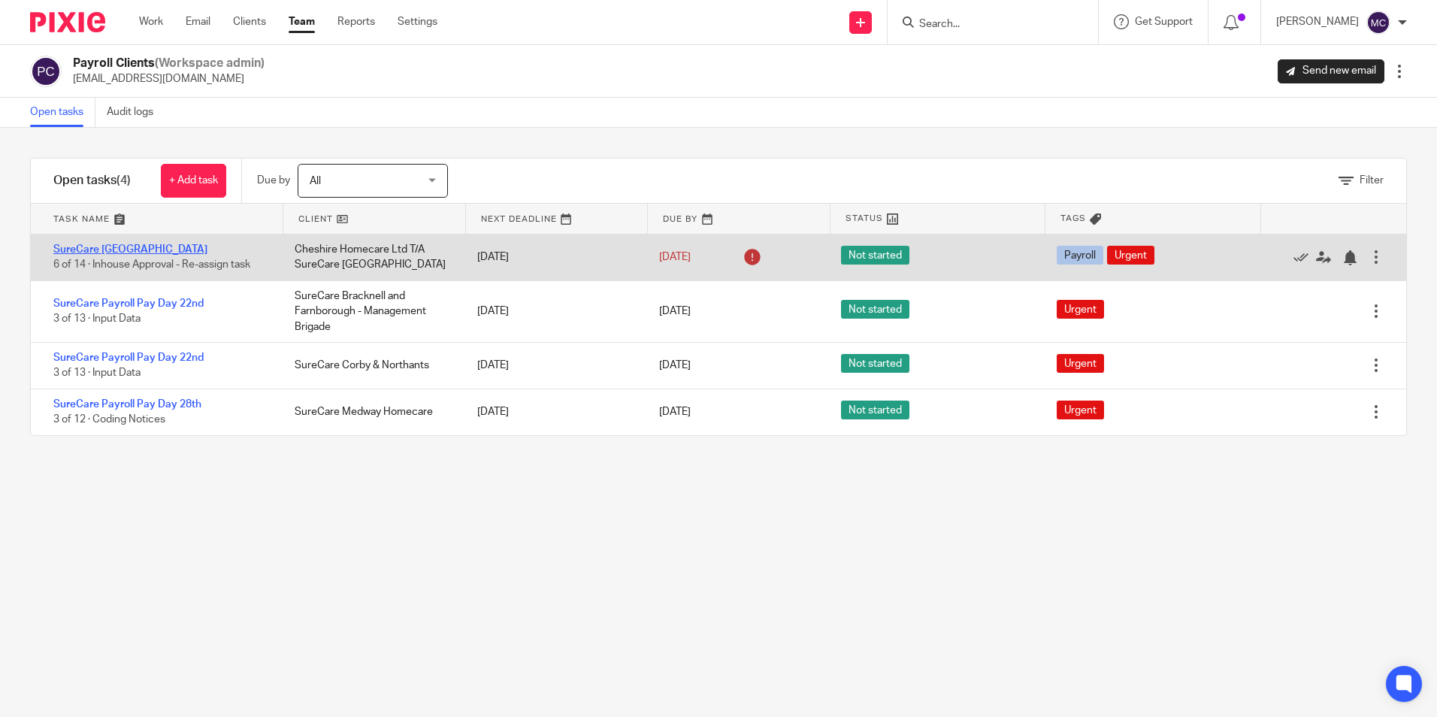
click at [164, 249] on link "SureCare [GEOGRAPHIC_DATA]" at bounding box center [130, 249] width 154 height 11
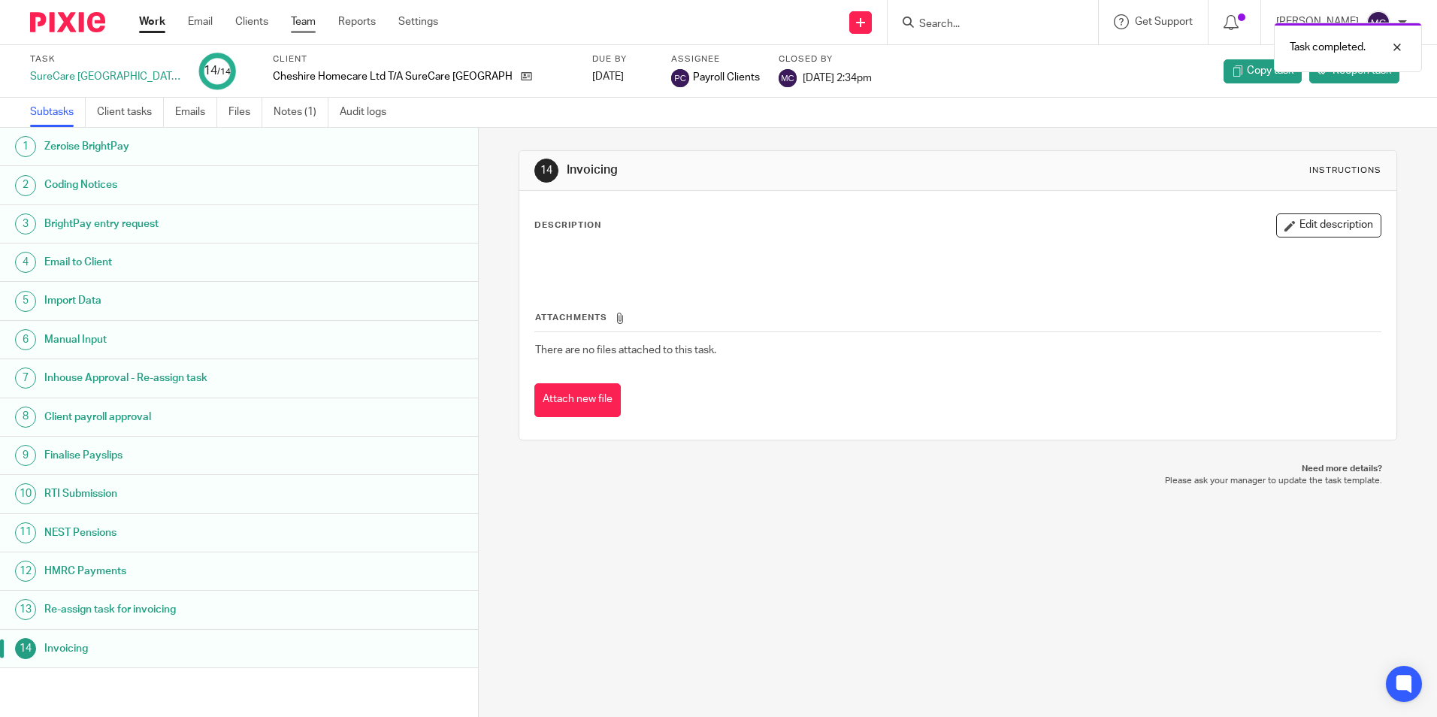
click at [295, 23] on link "Team" at bounding box center [303, 21] width 25 height 15
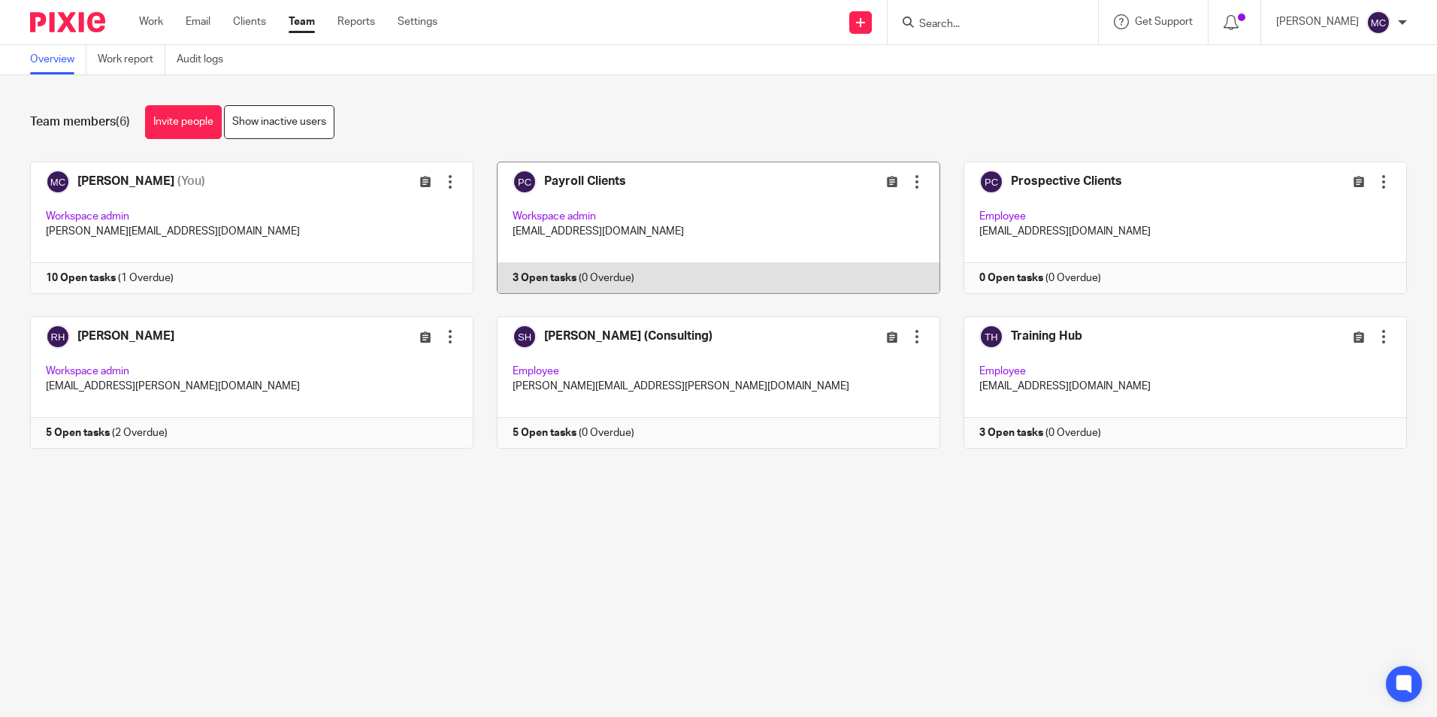
click at [697, 176] on link at bounding box center [706, 228] width 467 height 132
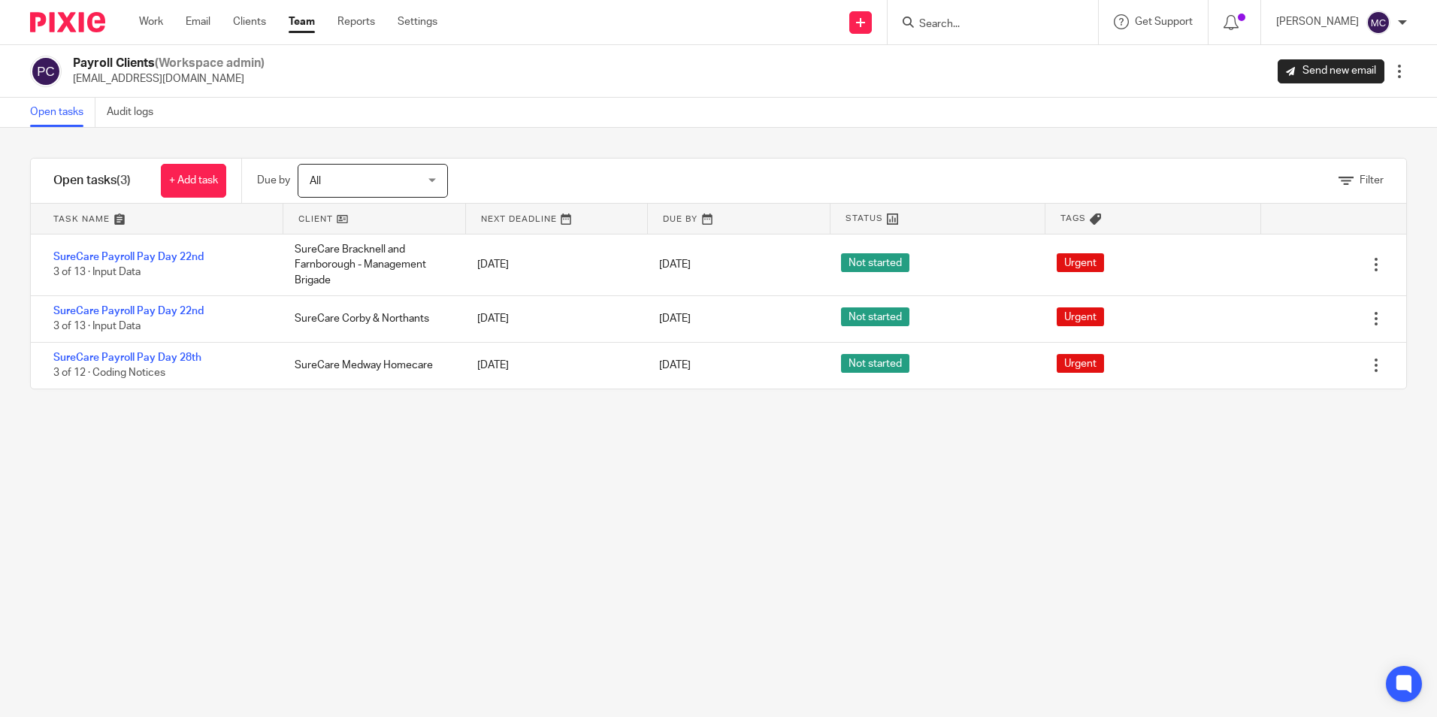
click at [162, 11] on div "Work Email Clients Team Reports Settings Work Email Clients Team Reports Settin…" at bounding box center [292, 22] width 336 height 44
click at [153, 23] on link "Work" at bounding box center [151, 21] width 24 height 15
